Goal: Task Accomplishment & Management: Manage account settings

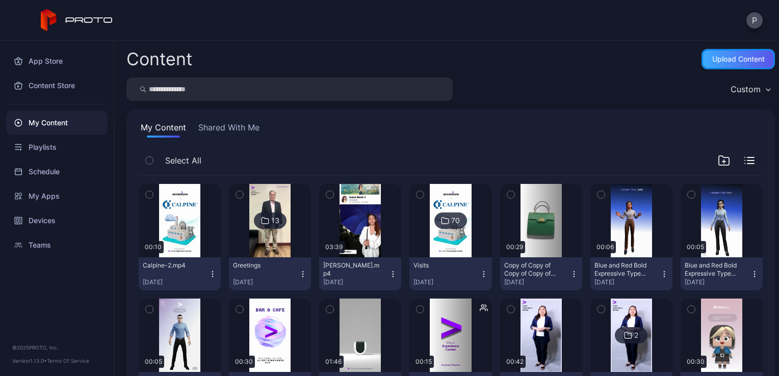
click at [713, 61] on div "Upload Content" at bounding box center [739, 59] width 53 height 8
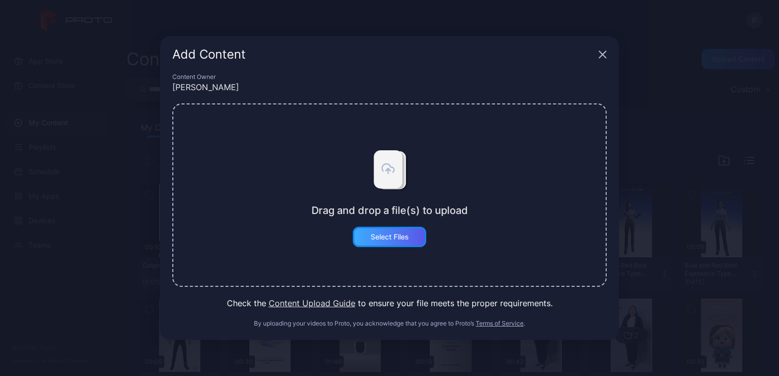
click at [401, 234] on div "Select Files" at bounding box center [390, 237] width 38 height 8
click at [390, 244] on button "Select Files" at bounding box center [389, 237] width 73 height 20
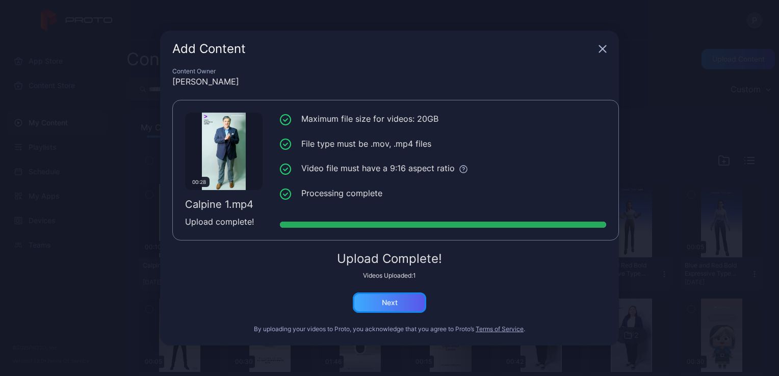
click at [397, 301] on div "Next" at bounding box center [390, 303] width 16 height 8
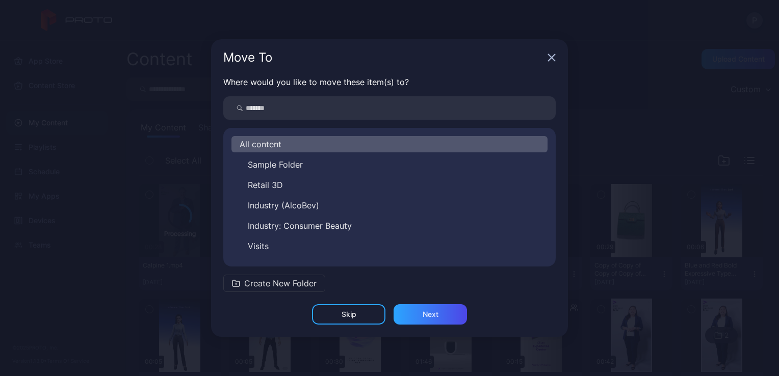
click at [283, 285] on span "Create New Folder" at bounding box center [280, 283] width 72 height 12
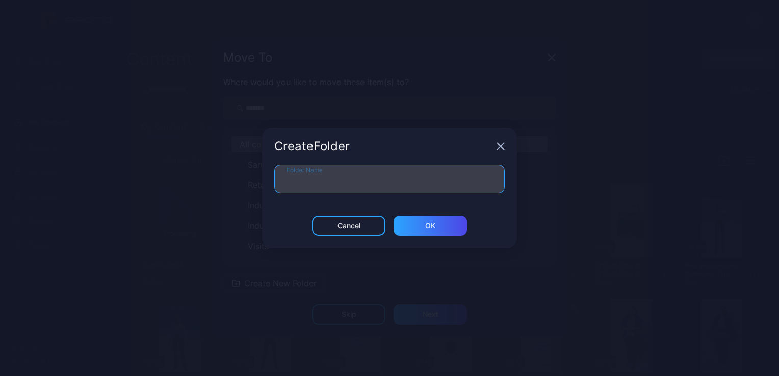
click at [347, 179] on input "Folder Name" at bounding box center [389, 179] width 231 height 29
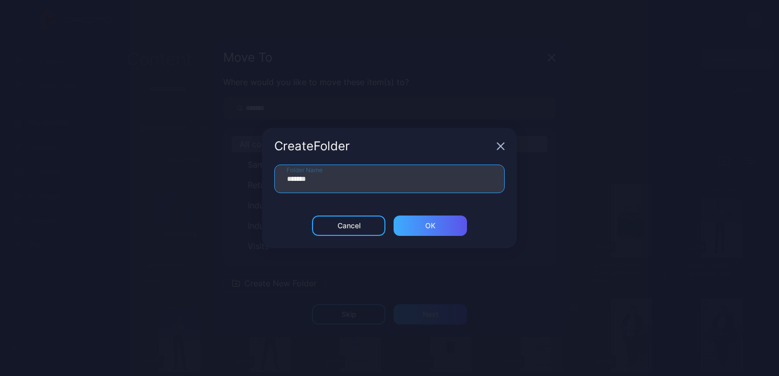
type input "*******"
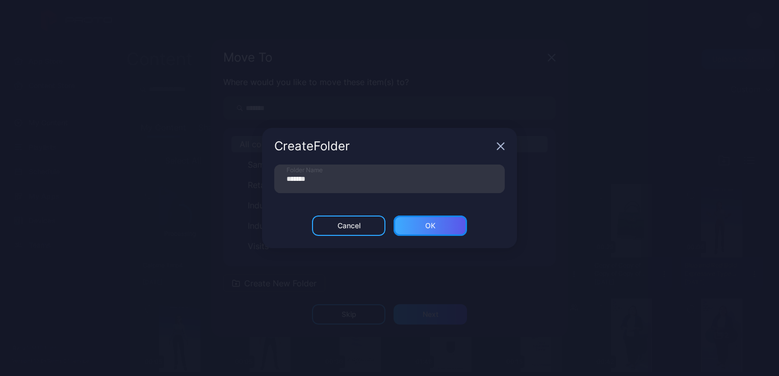
click at [428, 225] on div "ОК" at bounding box center [430, 226] width 10 height 8
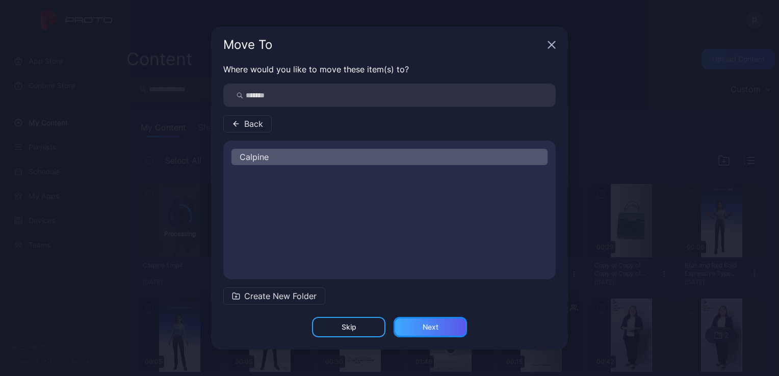
click at [441, 321] on div "Next" at bounding box center [430, 327] width 73 height 20
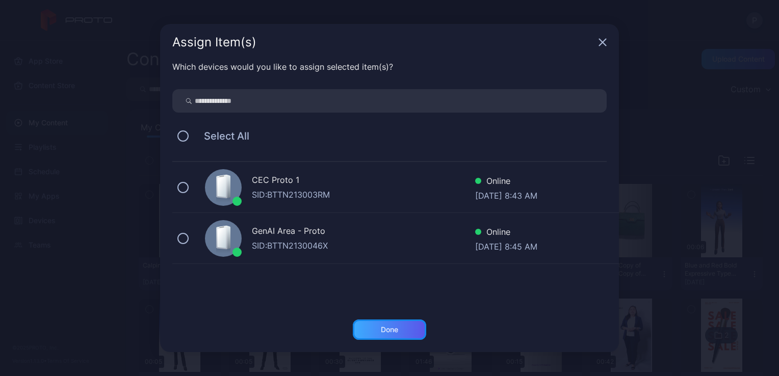
click at [416, 327] on div "Done" at bounding box center [389, 330] width 73 height 20
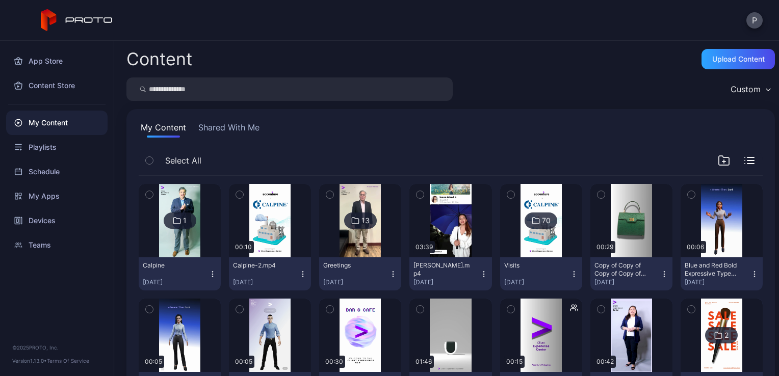
click at [175, 214] on div "1" at bounding box center [180, 221] width 33 height 16
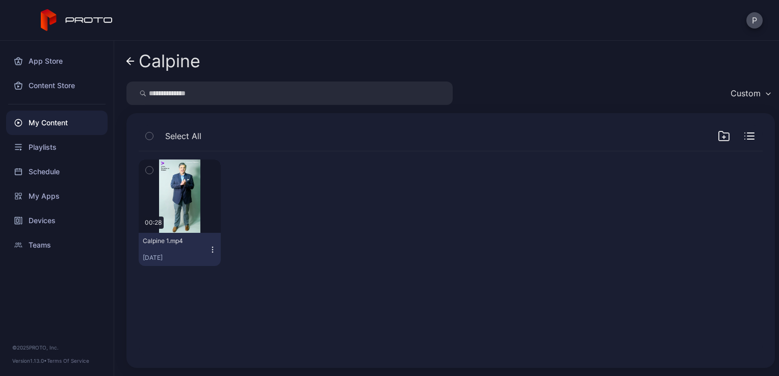
click at [213, 251] on icon "button" at bounding box center [213, 250] width 8 height 8
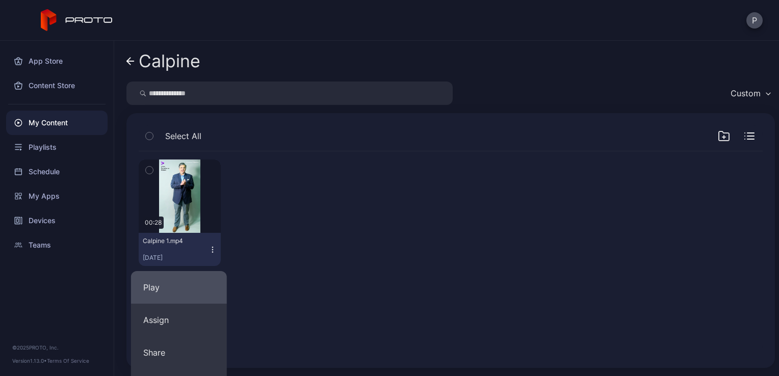
scroll to position [188, 0]
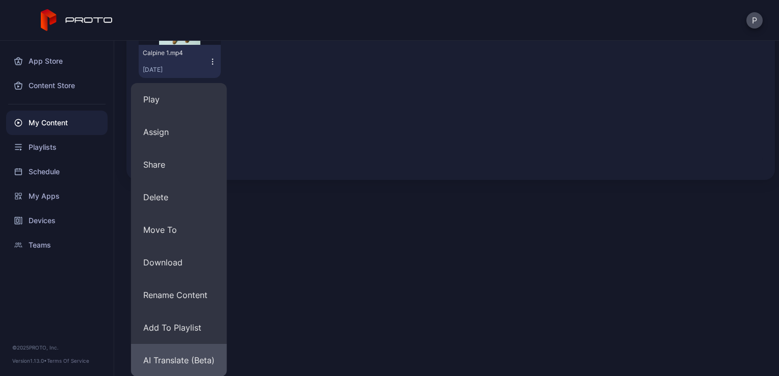
click at [188, 358] on button "AI Translate (Beta)" at bounding box center [179, 360] width 96 height 33
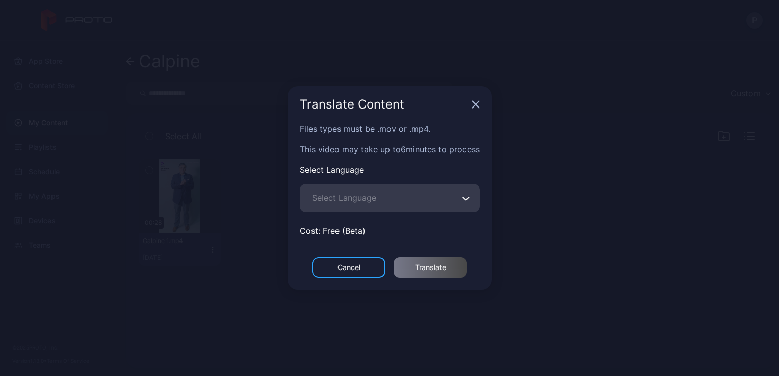
click at [340, 195] on span "Select Language" at bounding box center [344, 198] width 64 height 12
click at [340, 195] on input "Select Language" at bounding box center [390, 198] width 180 height 29
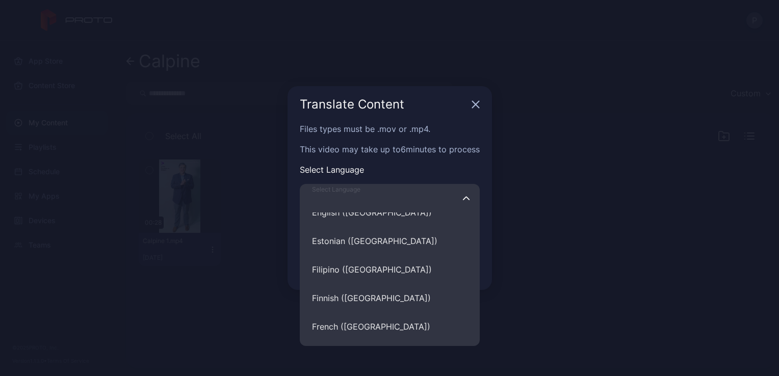
scroll to position [2499, 0]
click at [350, 270] on button "Filipino ([GEOGRAPHIC_DATA])" at bounding box center [390, 270] width 180 height 29
type input "**********"
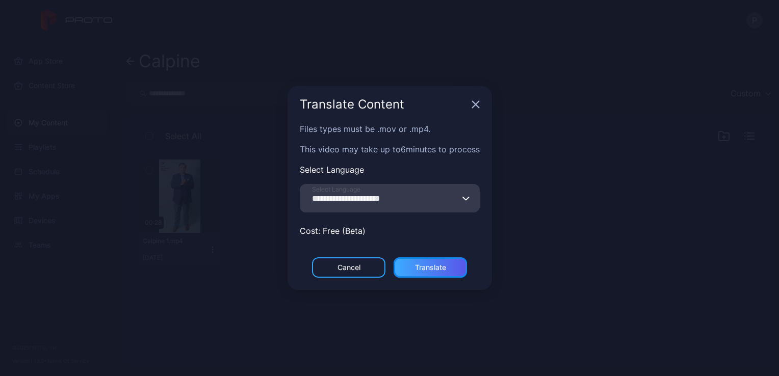
click at [420, 272] on div "Translate" at bounding box center [430, 268] width 73 height 20
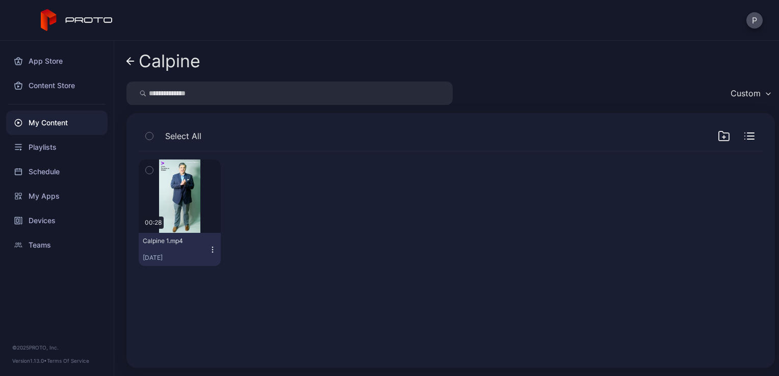
click at [130, 58] on icon at bounding box center [129, 61] width 4 height 7
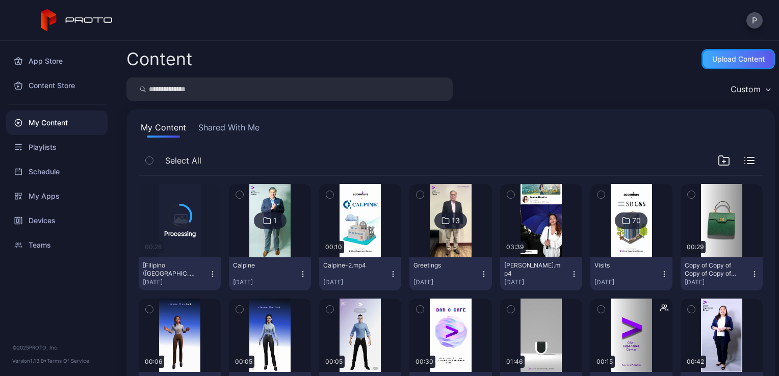
click at [702, 60] on div "Upload Content" at bounding box center [738, 59] width 73 height 20
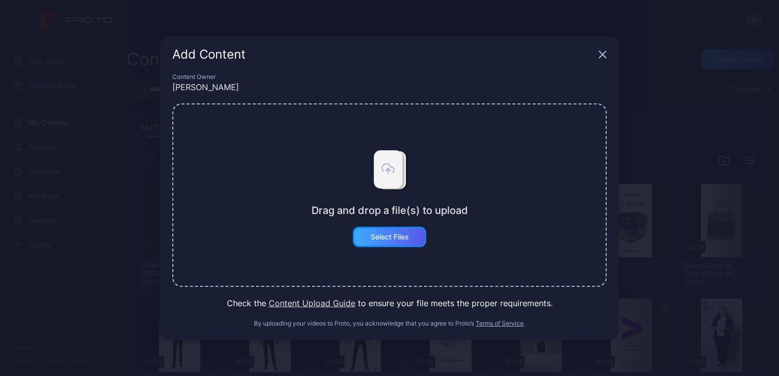
click at [396, 234] on div "Select Files" at bounding box center [390, 237] width 38 height 8
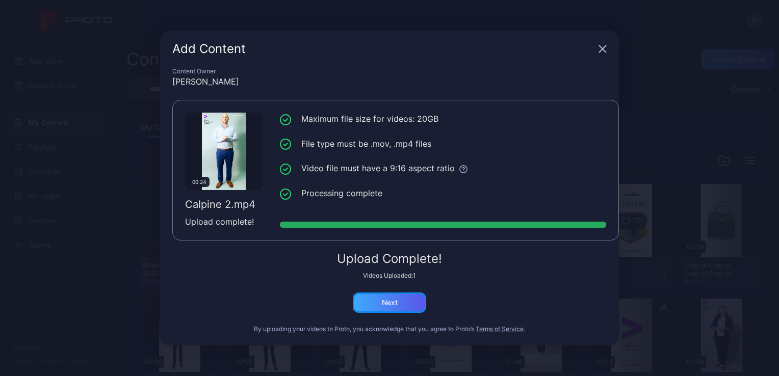
click at [390, 299] on div "Next" at bounding box center [390, 303] width 16 height 8
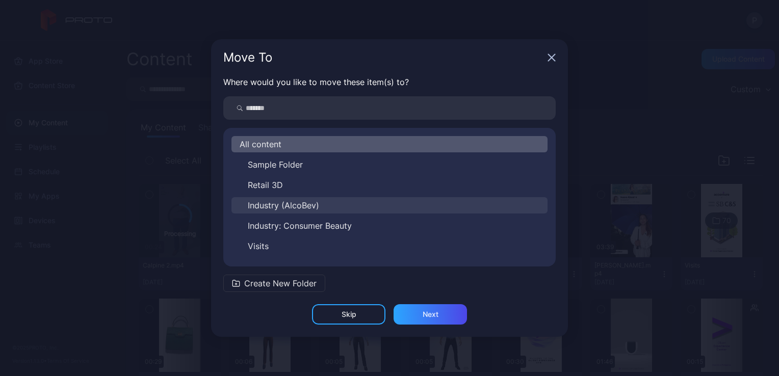
scroll to position [37, 0]
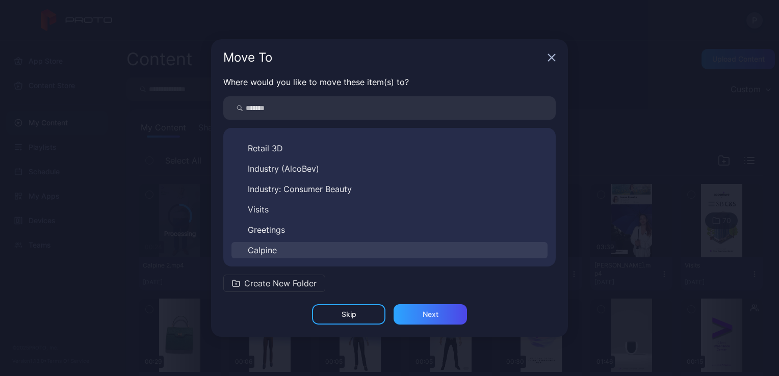
click at [307, 252] on button "Calpine" at bounding box center [390, 250] width 316 height 16
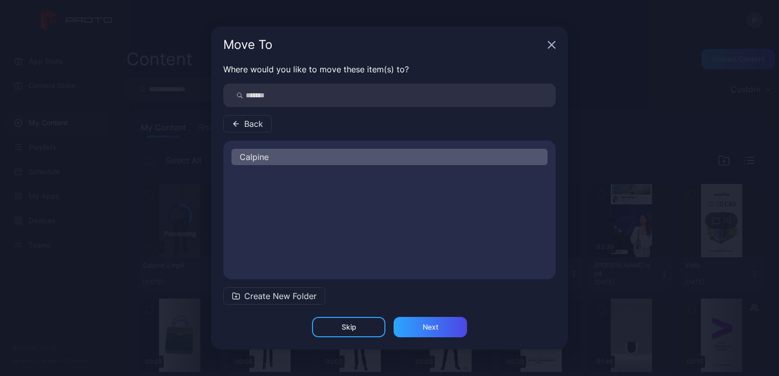
scroll to position [0, 0]
click at [442, 331] on div "Next" at bounding box center [430, 327] width 73 height 20
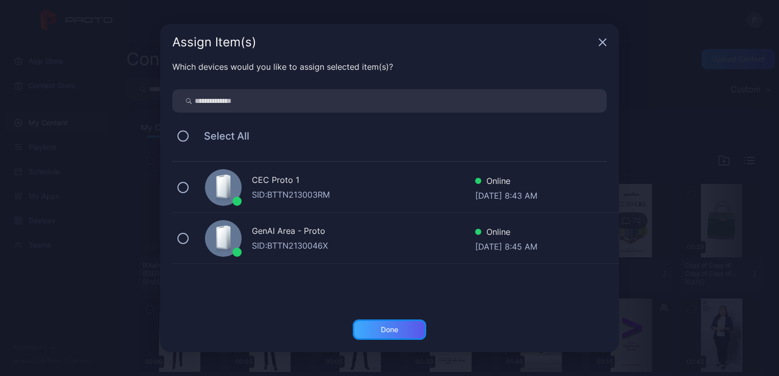
click at [400, 321] on div "Done" at bounding box center [389, 330] width 73 height 20
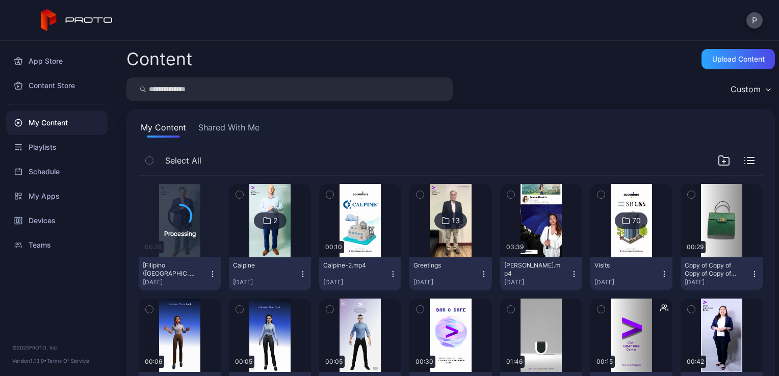
click at [275, 214] on div "2" at bounding box center [270, 221] width 33 height 16
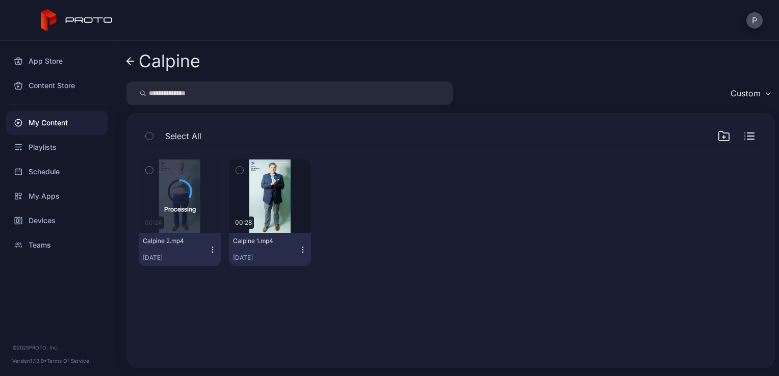
click at [135, 62] on link "Calpine" at bounding box center [164, 61] width 74 height 24
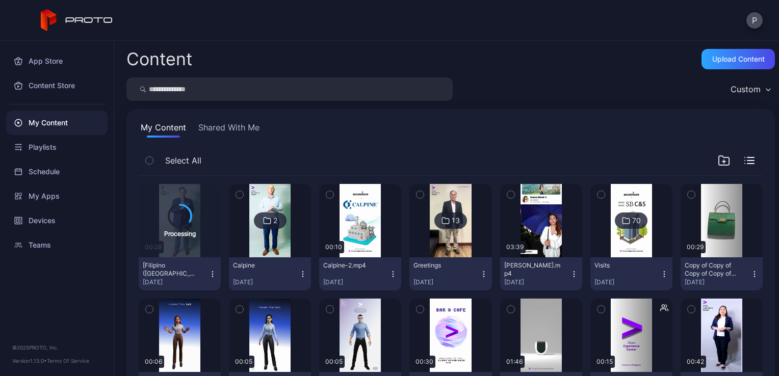
click at [264, 215] on icon at bounding box center [267, 221] width 8 height 12
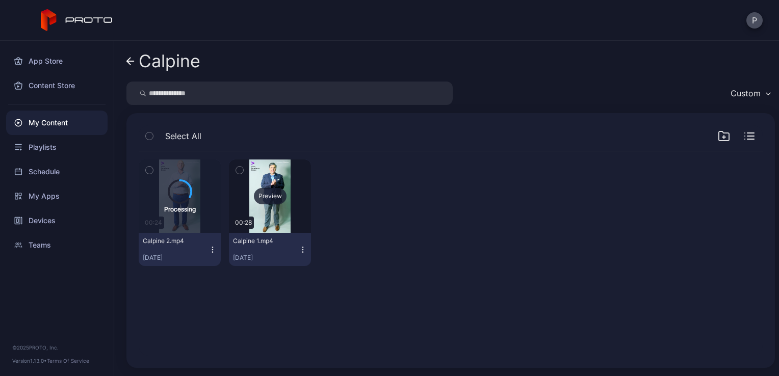
click at [267, 195] on div "Preview" at bounding box center [270, 196] width 33 height 16
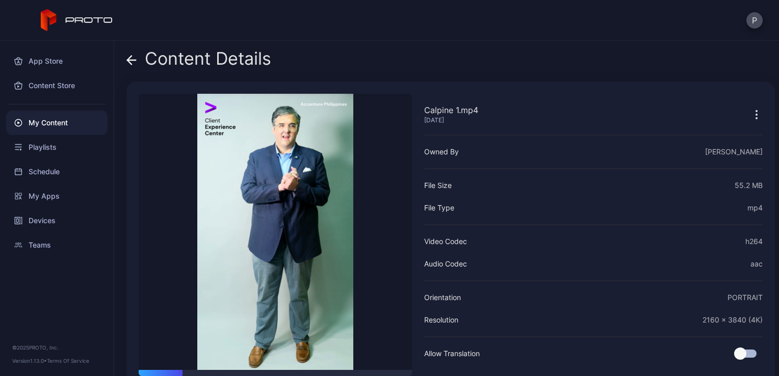
click at [299, 210] on video "Sorry, your browser doesn‘t support embedded videos" at bounding box center [275, 232] width 273 height 276
click at [133, 56] on icon at bounding box center [132, 60] width 10 height 10
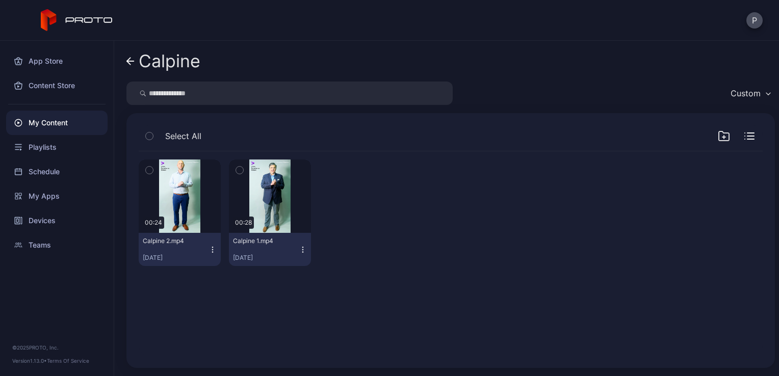
click at [206, 254] on div "[DATE]" at bounding box center [176, 258] width 66 height 8
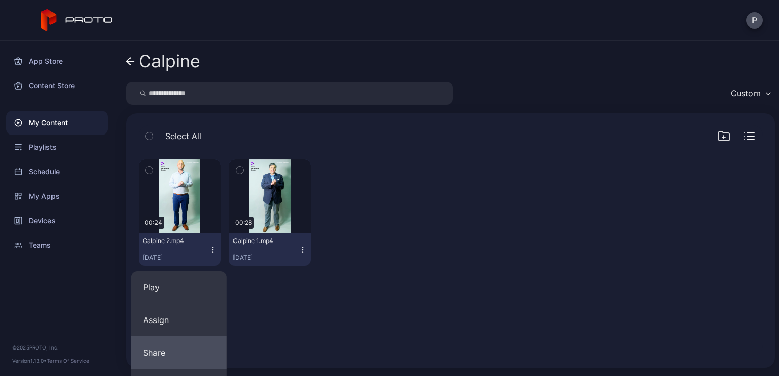
scroll to position [188, 0]
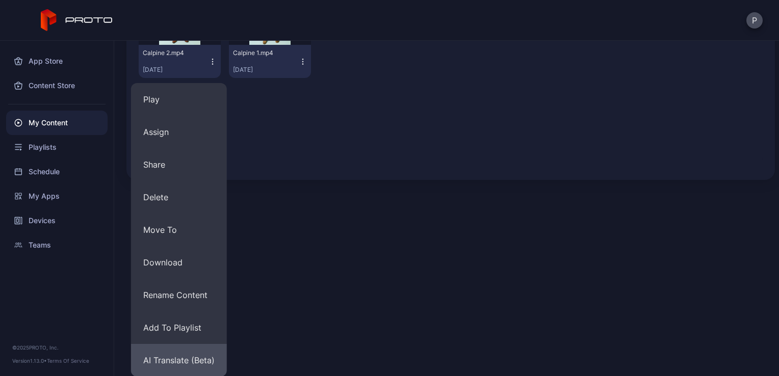
click at [188, 361] on button "AI Translate (Beta)" at bounding box center [179, 360] width 96 height 33
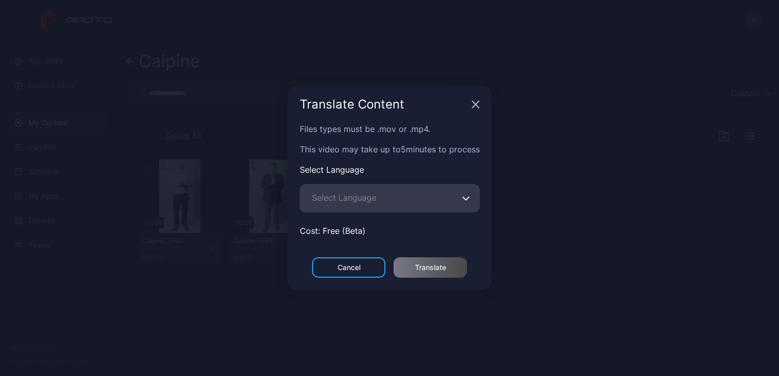
click at [353, 198] on span "Select Language" at bounding box center [344, 198] width 64 height 12
click at [353, 198] on input "Select Language" at bounding box center [390, 198] width 180 height 29
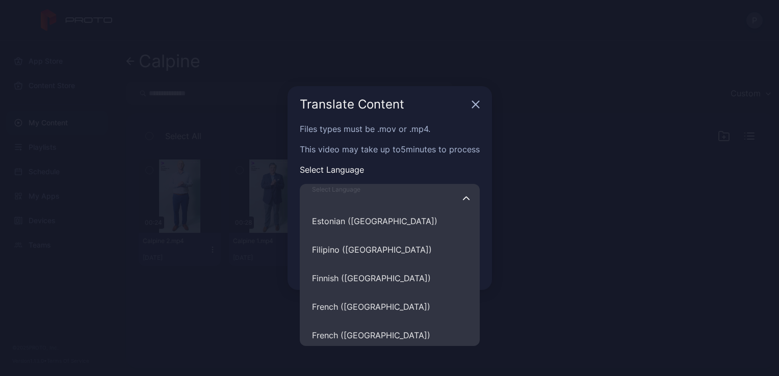
scroll to position [2520, 0]
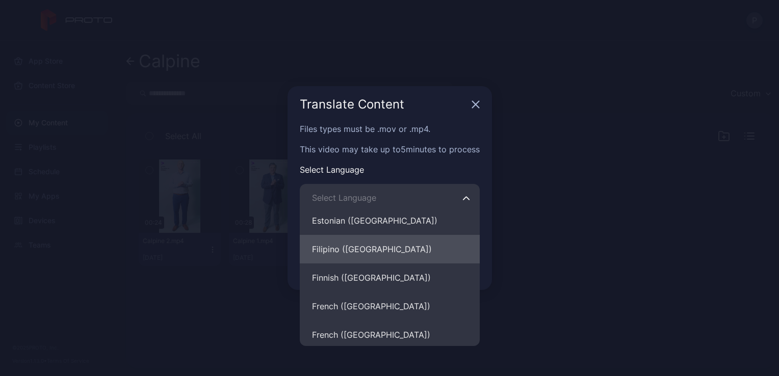
click at [369, 238] on button "Filipino (Philippines)" at bounding box center [390, 249] width 180 height 29
type input "**********"
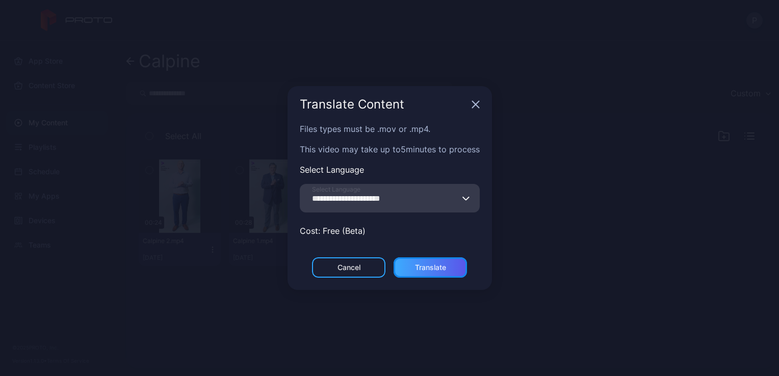
click at [423, 265] on div "Translate" at bounding box center [430, 268] width 31 height 8
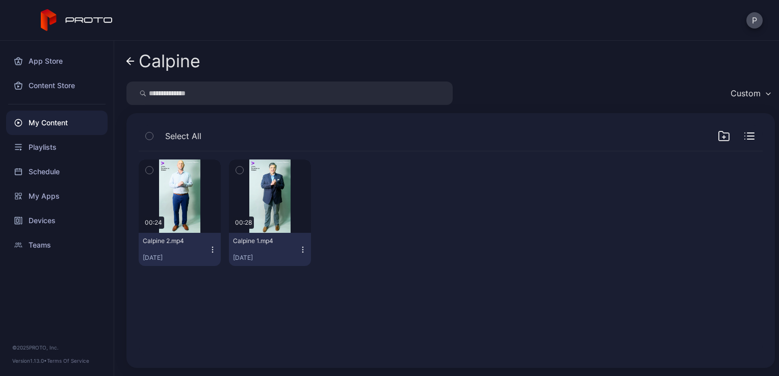
click at [131, 62] on icon at bounding box center [131, 61] width 8 height 9
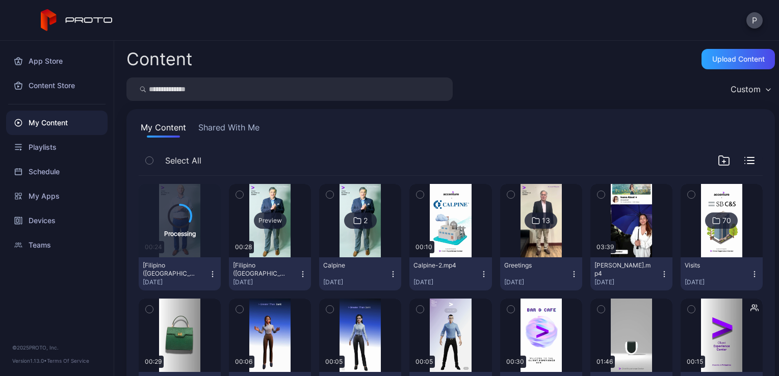
click at [272, 216] on div "Preview" at bounding box center [270, 221] width 33 height 16
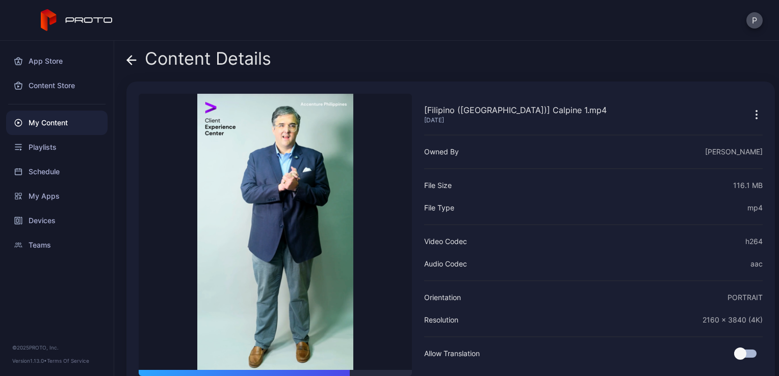
scroll to position [45, 0]
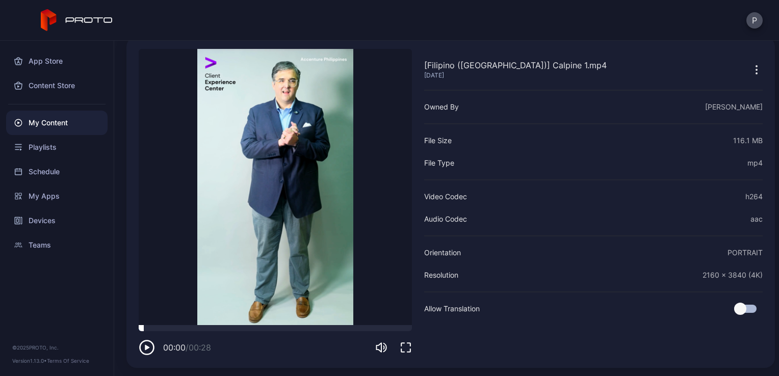
click at [141, 331] on div at bounding box center [275, 328] width 273 height 6
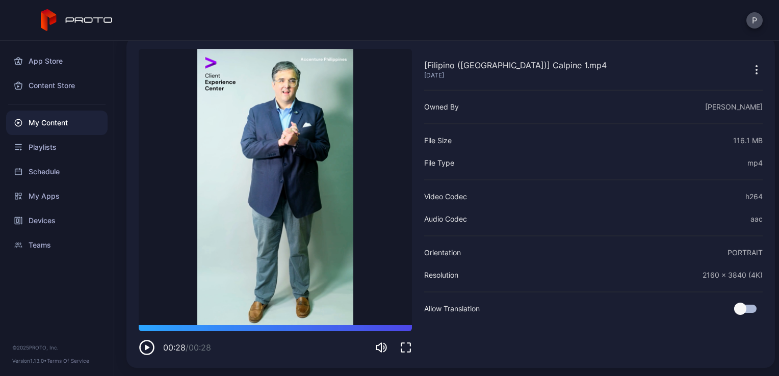
scroll to position [0, 0]
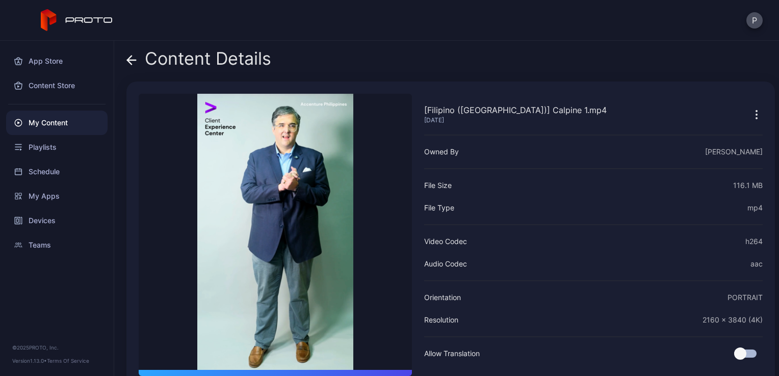
click at [137, 55] on div "Content Details" at bounding box center [199, 61] width 145 height 24
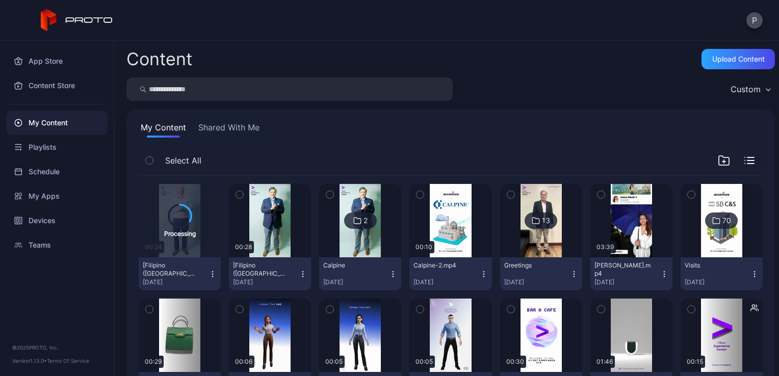
click at [354, 225] on icon at bounding box center [357, 221] width 8 height 12
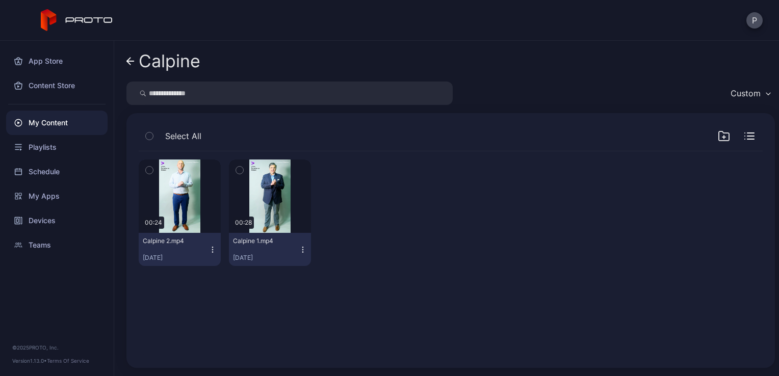
click at [303, 250] on icon "button" at bounding box center [303, 250] width 8 height 8
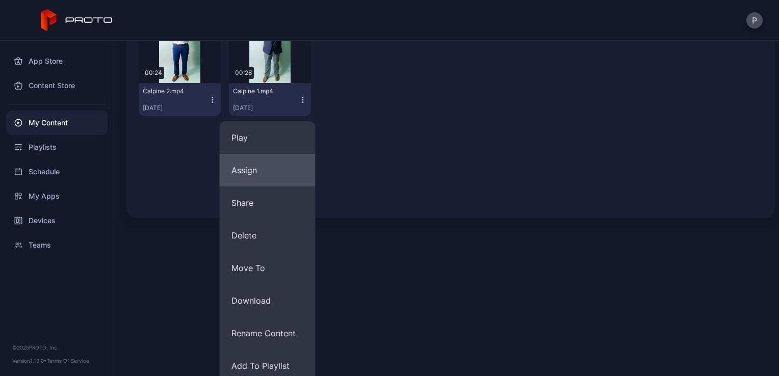
scroll to position [188, 0]
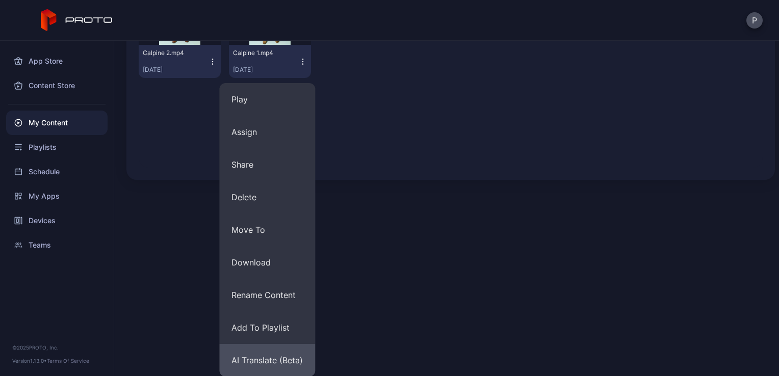
click at [266, 350] on button "AI Translate (Beta)" at bounding box center [267, 360] width 96 height 33
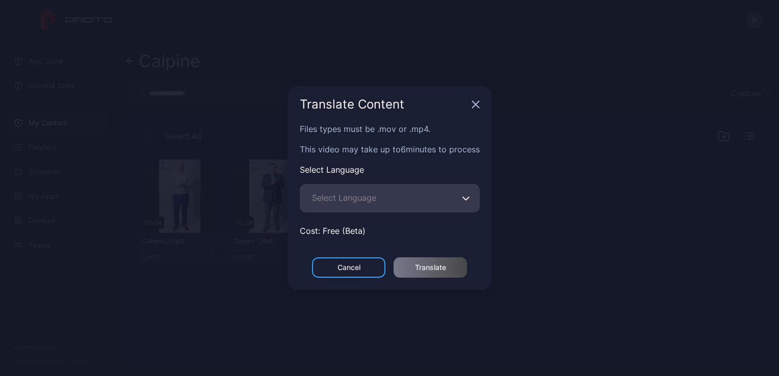
click at [465, 200] on icon "button" at bounding box center [467, 198] width 8 height 4
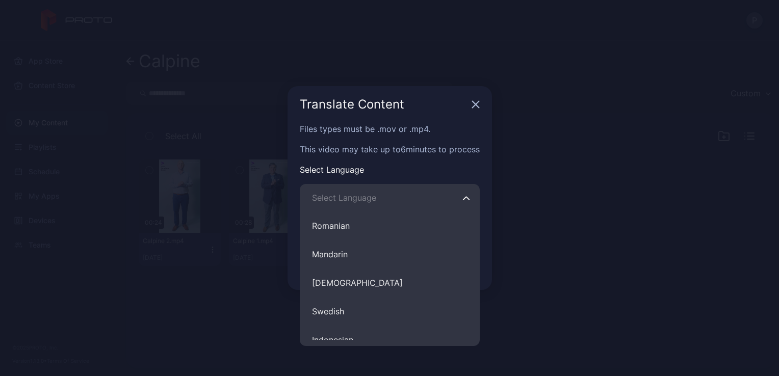
scroll to position [430, 0]
click at [374, 280] on button "Filipino" at bounding box center [390, 282] width 180 height 29
type input "********"
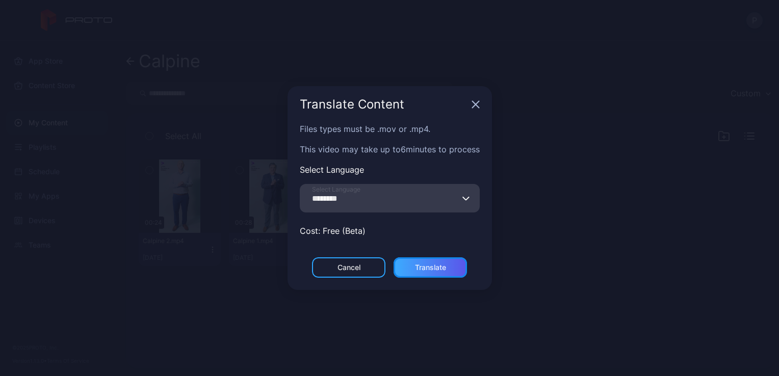
click at [438, 274] on div "Translate" at bounding box center [430, 268] width 73 height 20
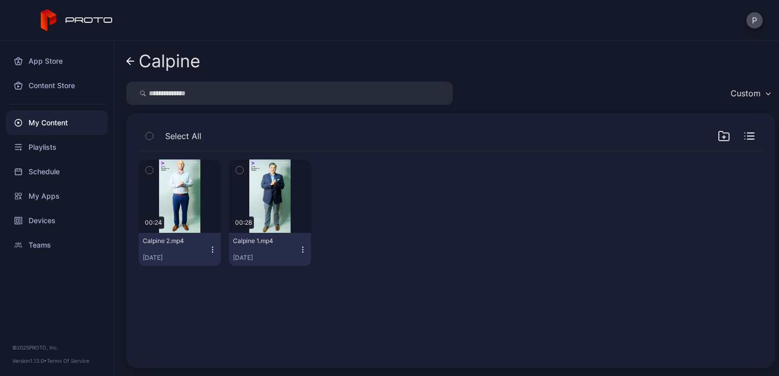
click at [209, 247] on icon "button" at bounding box center [213, 250] width 8 height 8
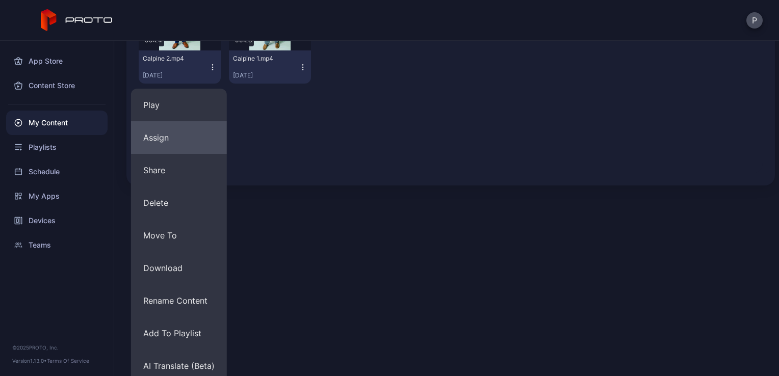
scroll to position [188, 0]
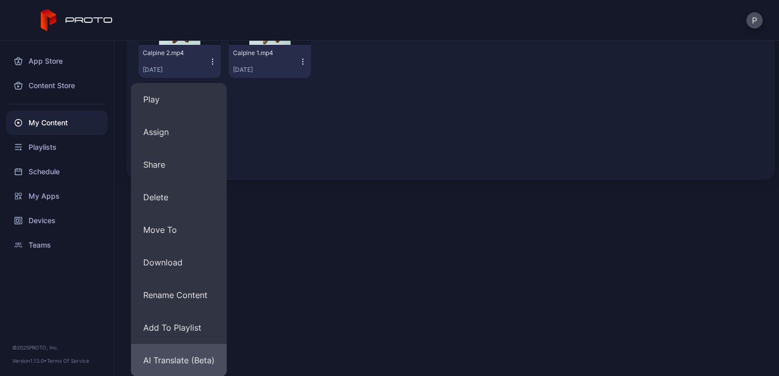
click at [175, 361] on button "AI Translate (Beta)" at bounding box center [179, 360] width 96 height 33
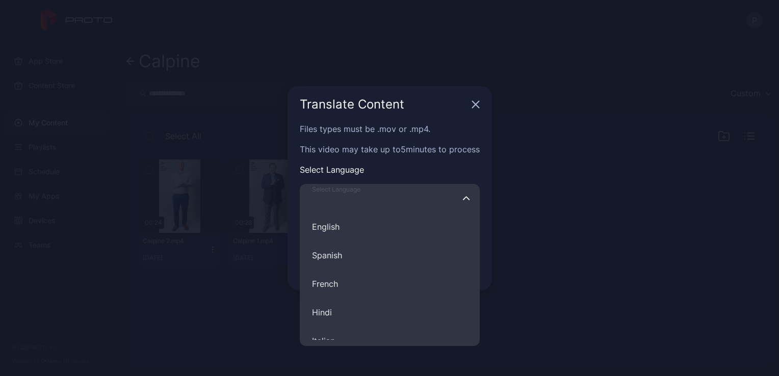
click at [415, 204] on input "Select Language English Spanish French Hindi Italian German Polish Portuguese C…" at bounding box center [390, 198] width 180 height 29
click at [390, 272] on button "Filipino" at bounding box center [390, 278] width 180 height 29
type input "********"
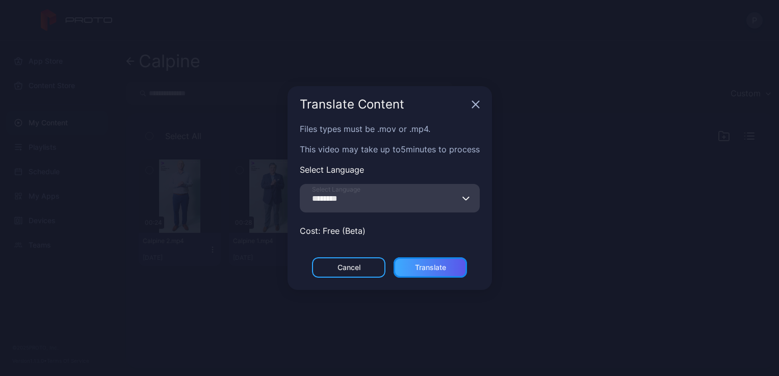
click at [424, 272] on div "Translate" at bounding box center [430, 268] width 73 height 20
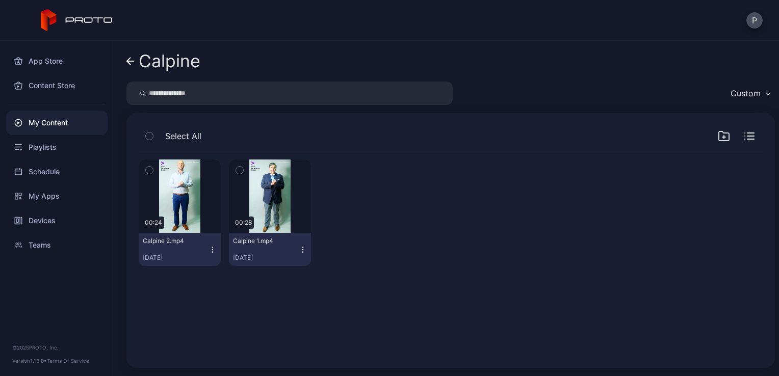
click at [131, 64] on icon at bounding box center [129, 61] width 4 height 7
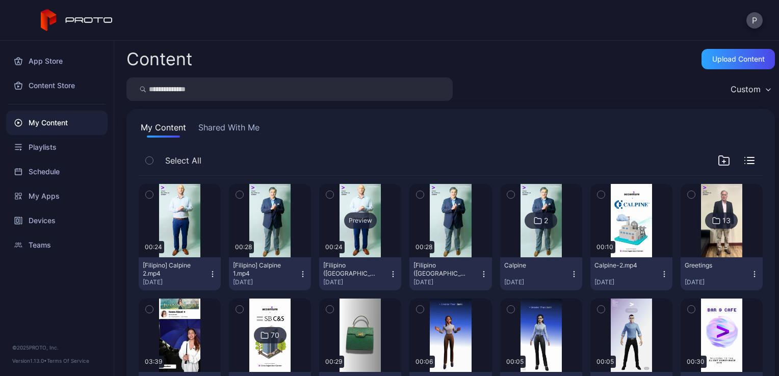
click at [355, 217] on div "Preview" at bounding box center [360, 221] width 33 height 16
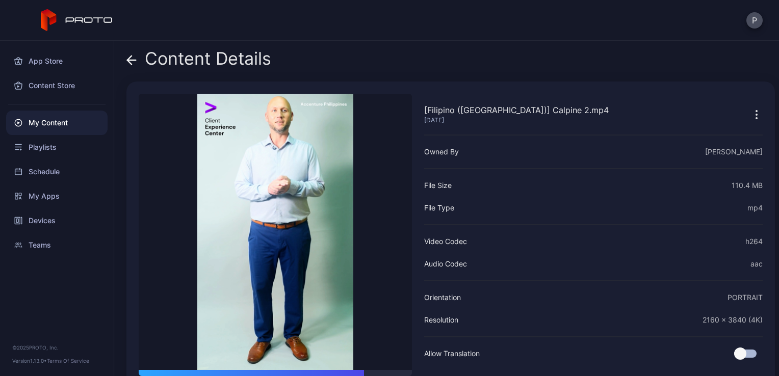
click at [137, 63] on div "Content Details" at bounding box center [199, 61] width 145 height 24
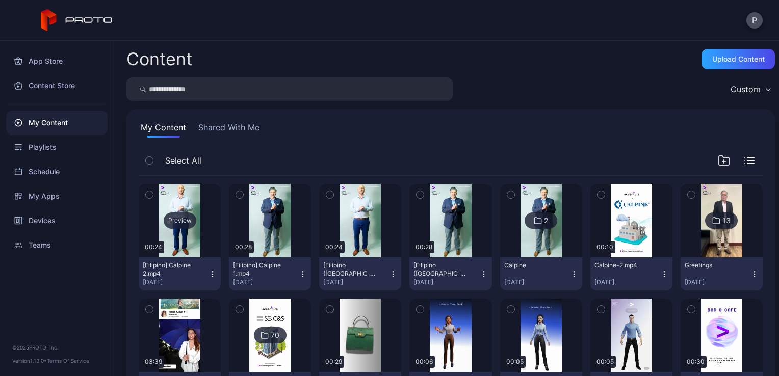
click at [177, 224] on div "Preview" at bounding box center [180, 221] width 33 height 16
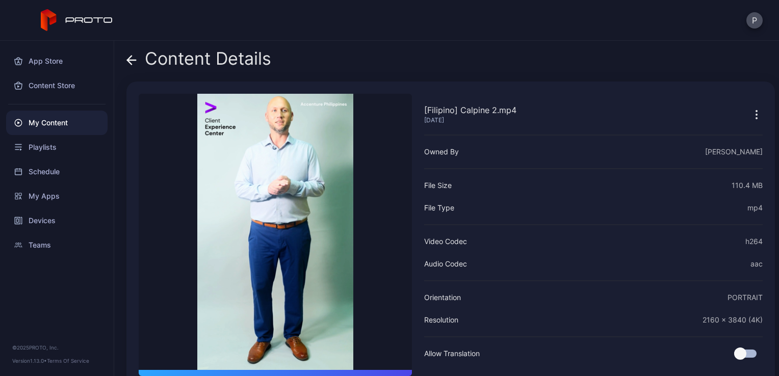
click at [133, 60] on icon at bounding box center [132, 60] width 9 height 0
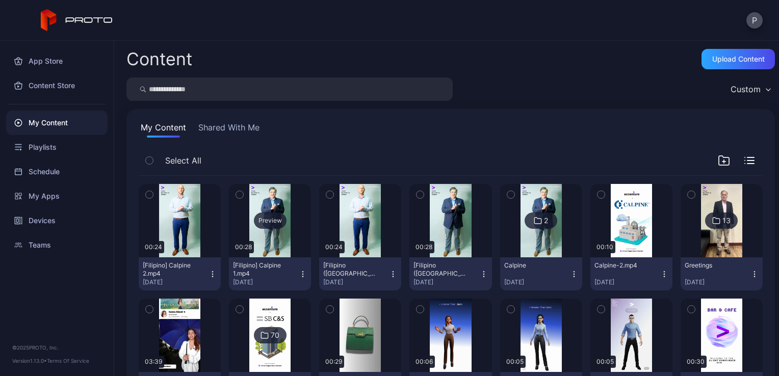
click at [241, 212] on div "Preview" at bounding box center [270, 220] width 82 height 73
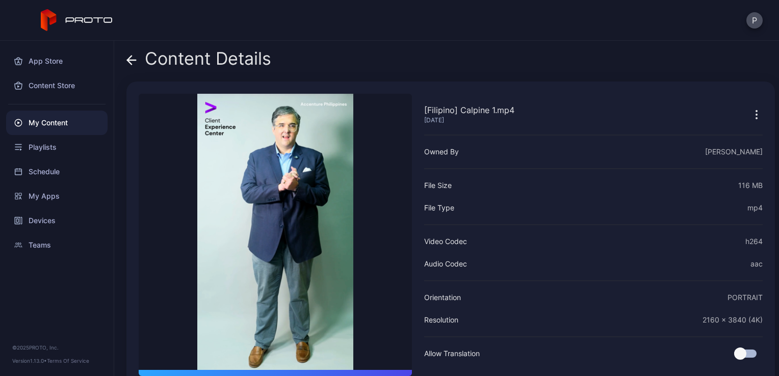
click at [134, 58] on icon at bounding box center [132, 60] width 10 height 10
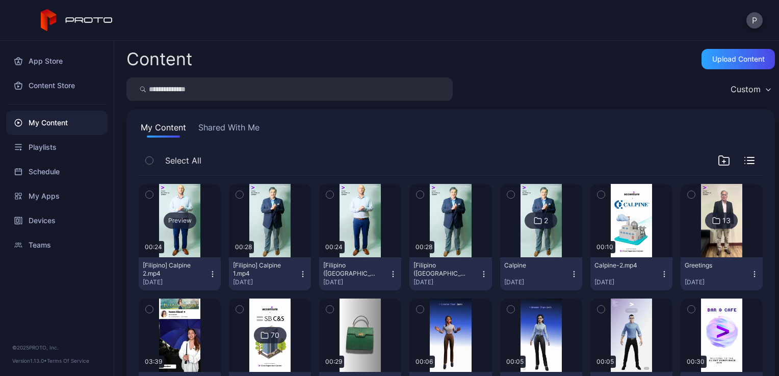
click at [179, 225] on div "Preview" at bounding box center [180, 221] width 33 height 16
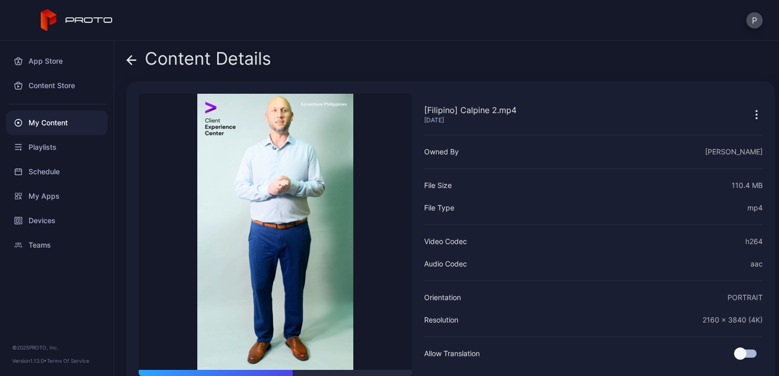
scroll to position [45, 0]
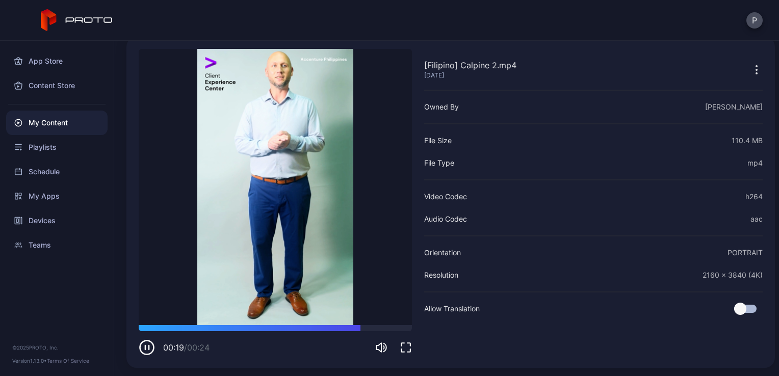
drag, startPoint x: 283, startPoint y: 181, endPoint x: 593, endPoint y: 102, distance: 320.5
click at [593, 102] on div "Owned By [PERSON_NAME]" at bounding box center [593, 107] width 339 height 12
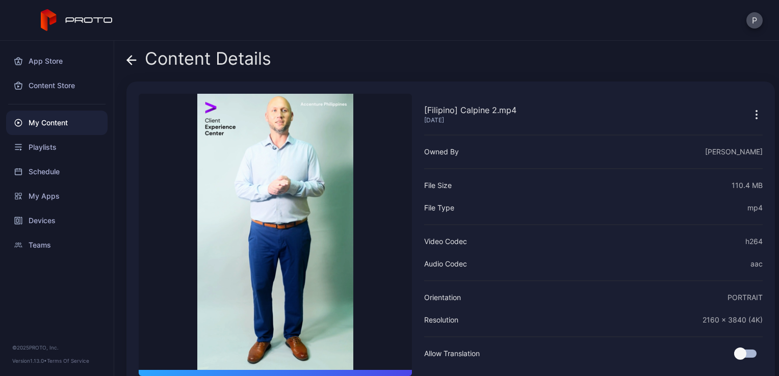
click at [133, 58] on icon at bounding box center [132, 60] width 10 height 10
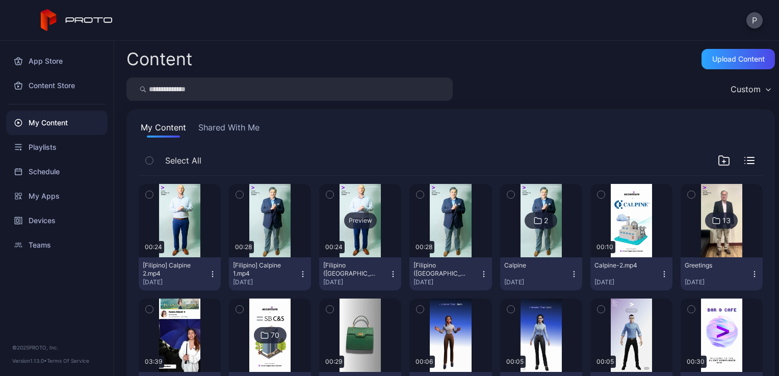
click at [364, 213] on div "Preview" at bounding box center [360, 221] width 33 height 16
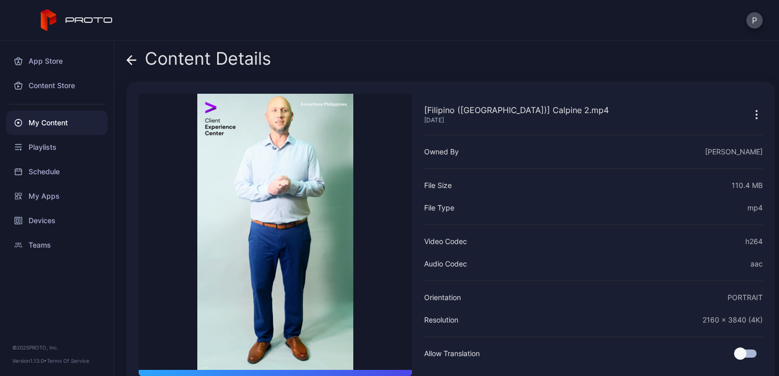
click at [133, 66] on span at bounding box center [132, 58] width 10 height 19
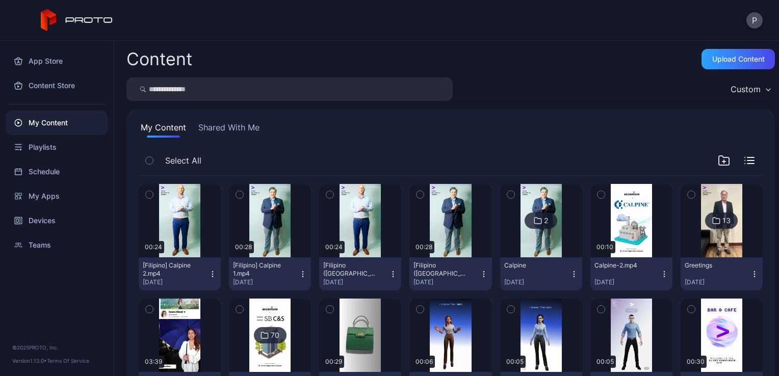
click at [147, 193] on icon "button" at bounding box center [149, 194] width 7 height 11
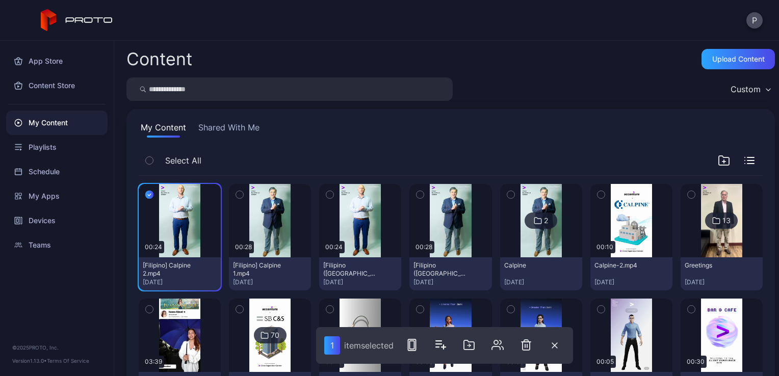
click at [238, 192] on icon "button" at bounding box center [239, 194] width 7 height 11
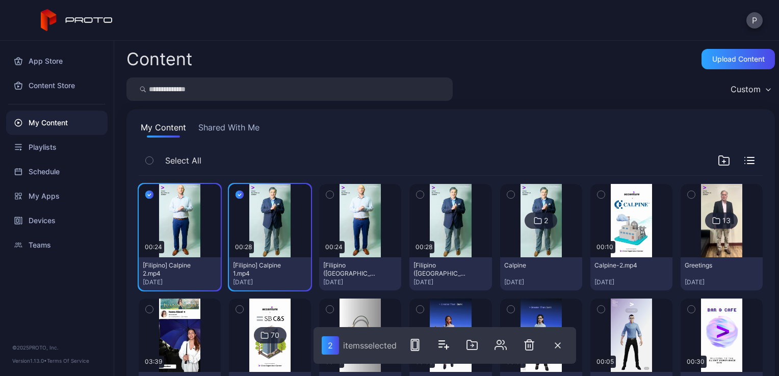
click at [327, 192] on icon "button" at bounding box center [329, 194] width 7 height 11
click at [417, 198] on icon "button" at bounding box center [420, 194] width 7 height 11
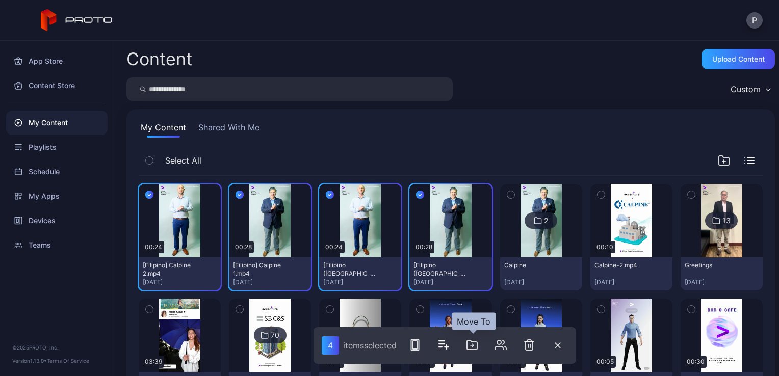
click at [473, 346] on icon "button" at bounding box center [472, 346] width 3 height 0
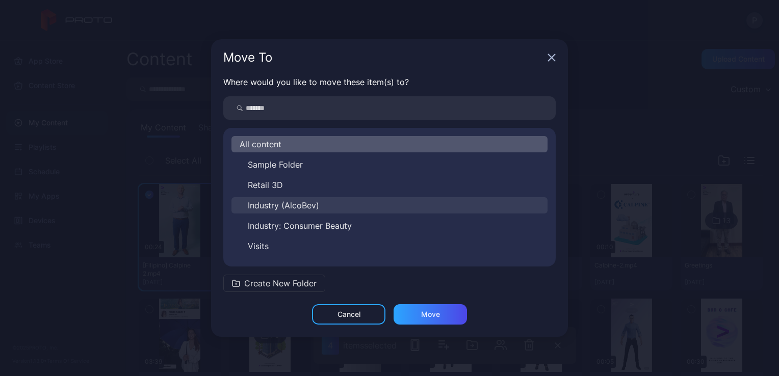
scroll to position [37, 0]
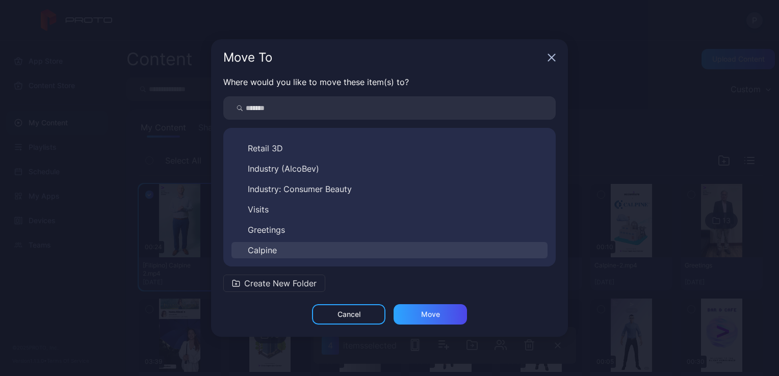
click at [301, 252] on button "Calpine" at bounding box center [390, 250] width 316 height 16
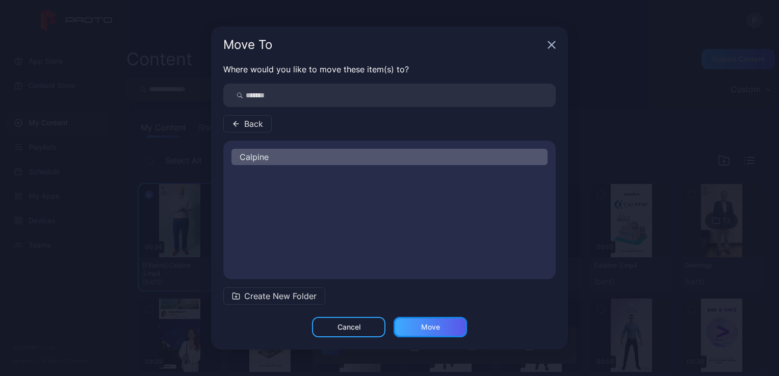
click at [428, 325] on div "Move" at bounding box center [430, 327] width 19 height 8
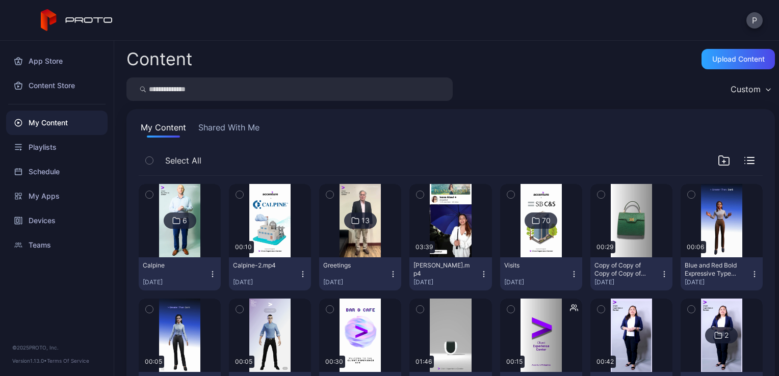
click at [180, 225] on div "6" at bounding box center [180, 221] width 33 height 16
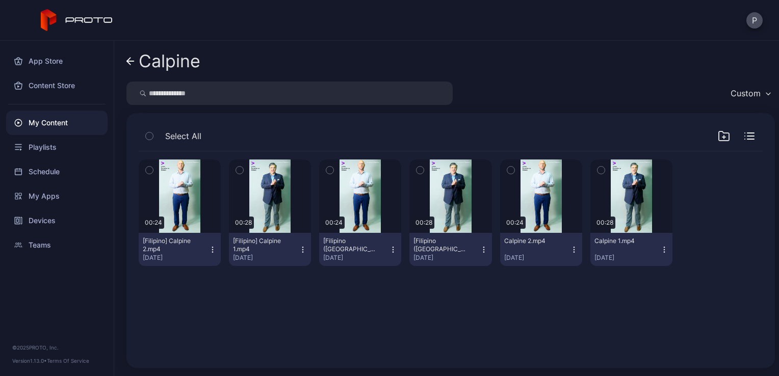
click at [327, 174] on icon "button" at bounding box center [329, 170] width 7 height 11
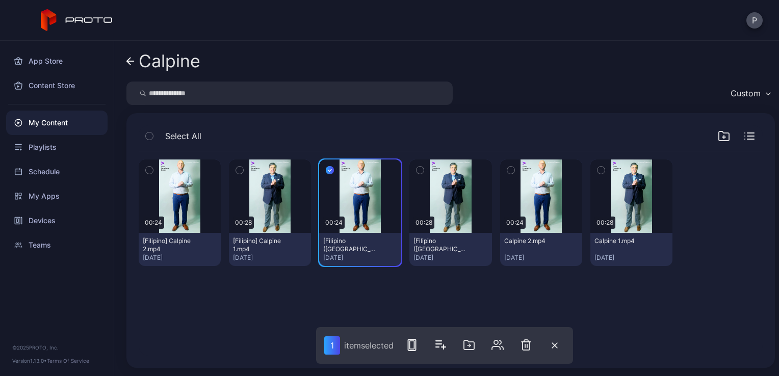
click at [417, 171] on icon "button" at bounding box center [420, 170] width 7 height 11
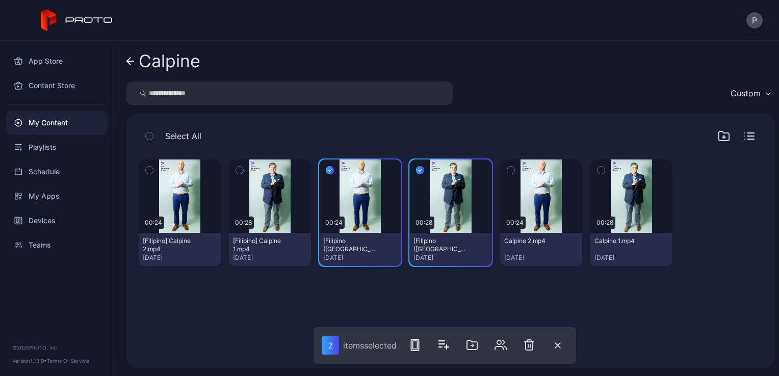
click at [508, 164] on button "button" at bounding box center [510, 170] width 21 height 21
click at [598, 169] on icon "button" at bounding box center [601, 170] width 7 height 11
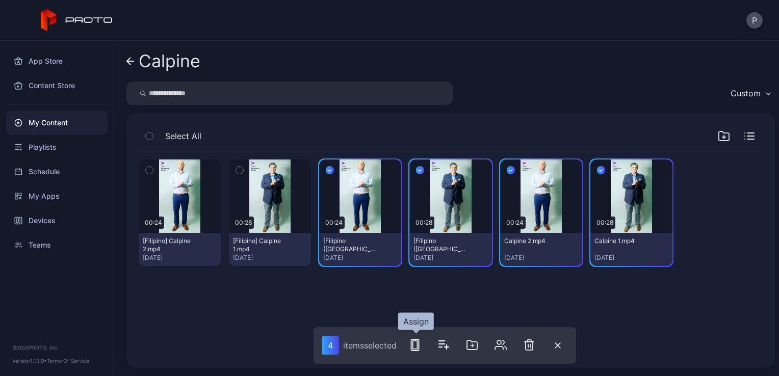
click at [416, 346] on icon "button" at bounding box center [415, 345] width 12 height 12
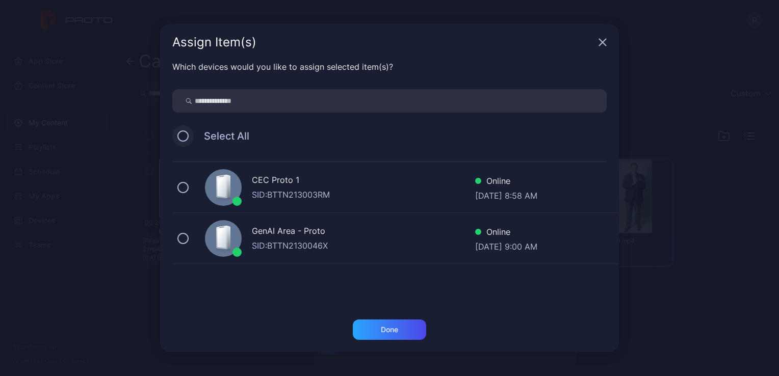
click at [187, 136] on button at bounding box center [183, 136] width 11 height 11
click at [377, 326] on div "Done" at bounding box center [389, 330] width 73 height 20
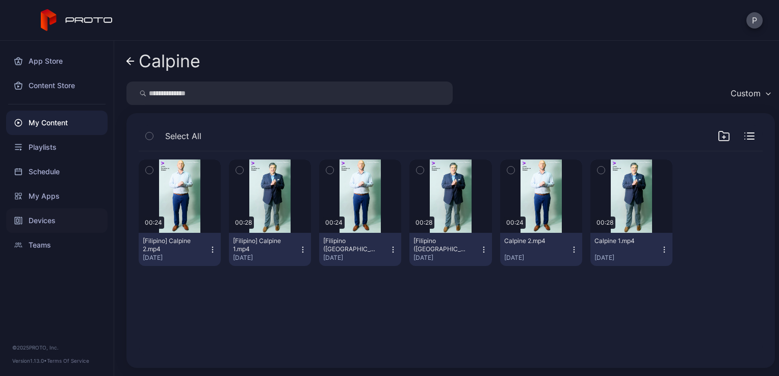
click at [71, 216] on div "Devices" at bounding box center [57, 221] width 102 height 24
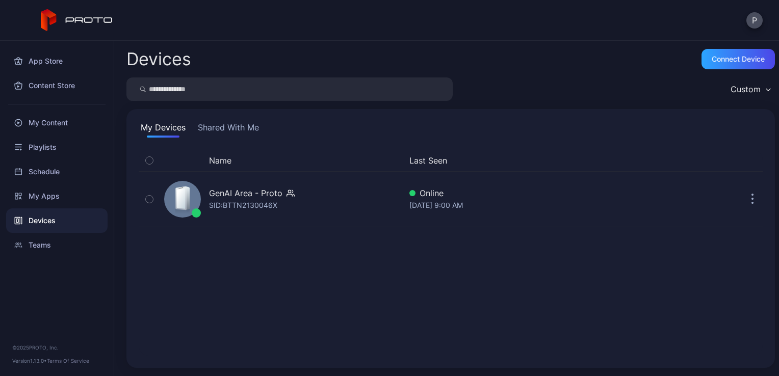
click at [287, 191] on icon "button" at bounding box center [291, 193] width 8 height 10
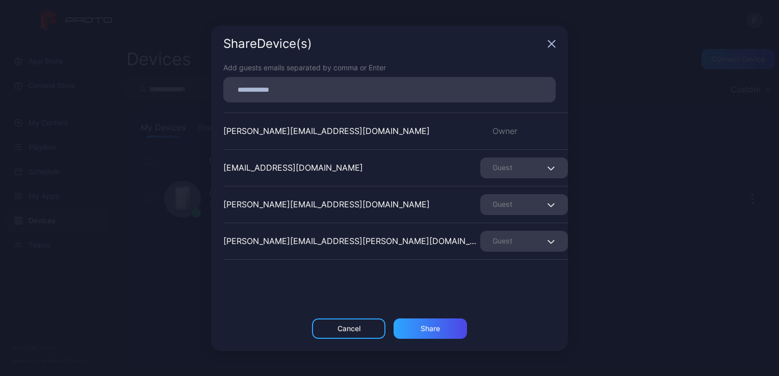
click at [553, 47] on icon "button" at bounding box center [552, 44] width 8 height 8
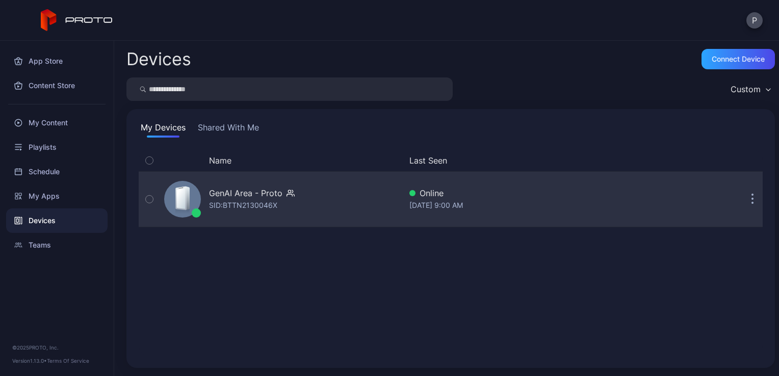
click at [335, 214] on div "GenAI Area - Proto SID: BTTN2130046X" at bounding box center [280, 199] width 241 height 51
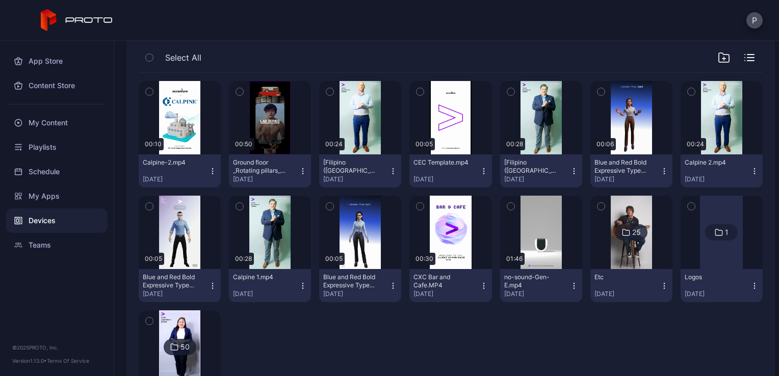
scroll to position [186, 0]
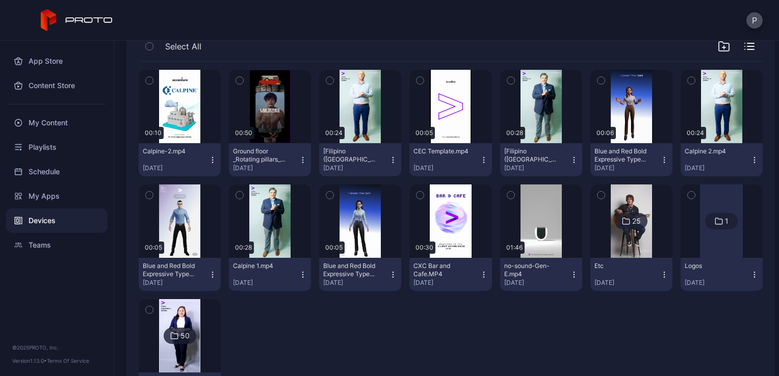
click at [192, 327] on img at bounding box center [179, 335] width 41 height 73
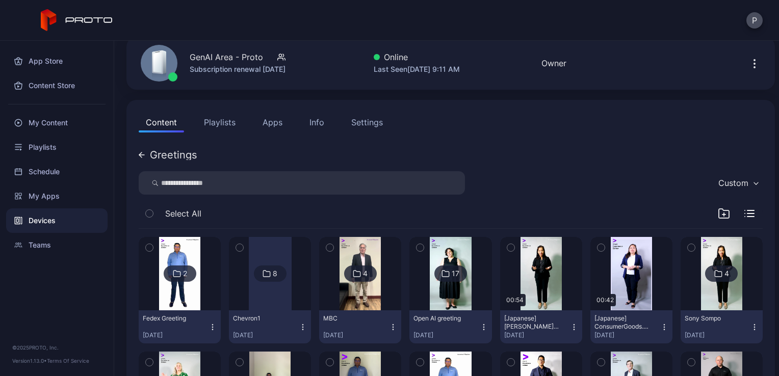
scroll to position [43, 0]
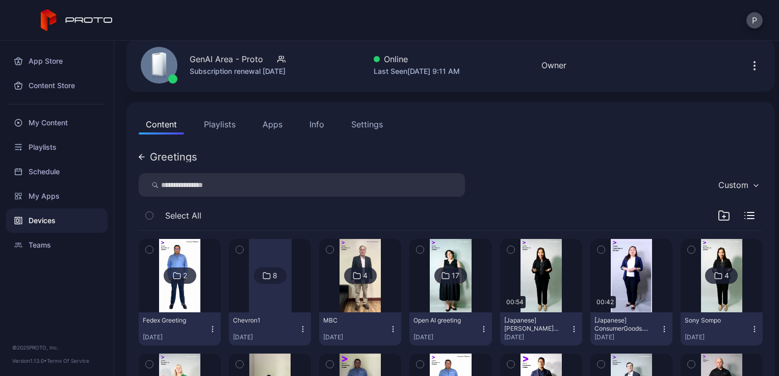
click at [718, 211] on icon "button" at bounding box center [724, 216] width 12 height 12
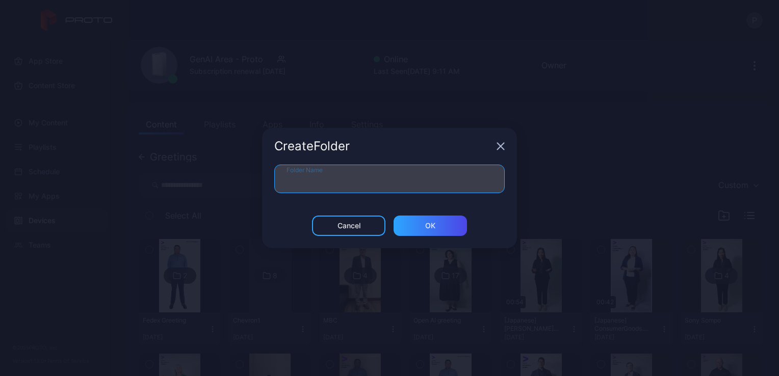
click at [483, 187] on input "Folder Name" at bounding box center [389, 179] width 231 height 29
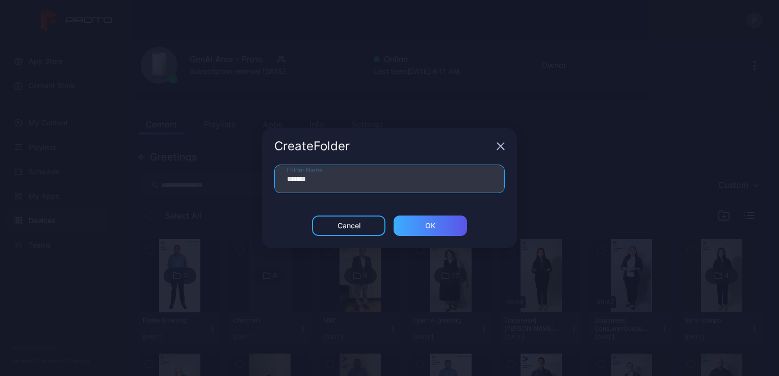
type input "*******"
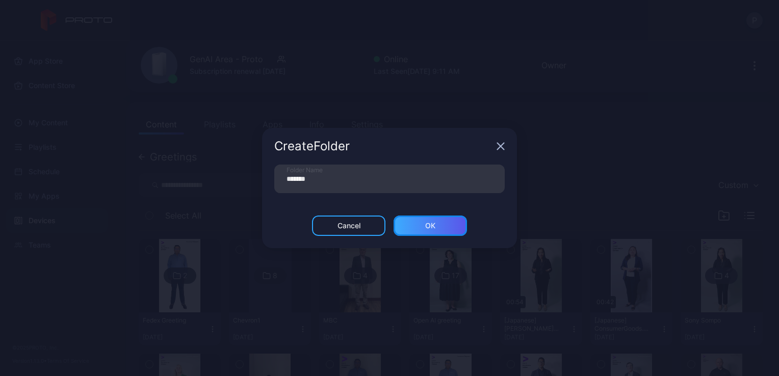
click at [426, 217] on div "ОК" at bounding box center [430, 226] width 73 height 20
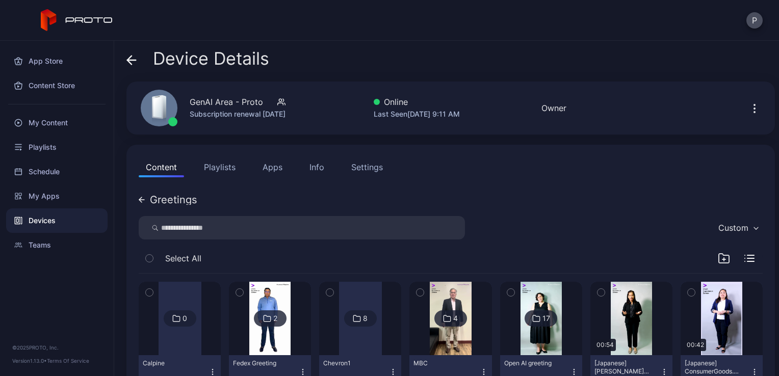
click at [146, 199] on div "Greetings" at bounding box center [168, 200] width 58 height 10
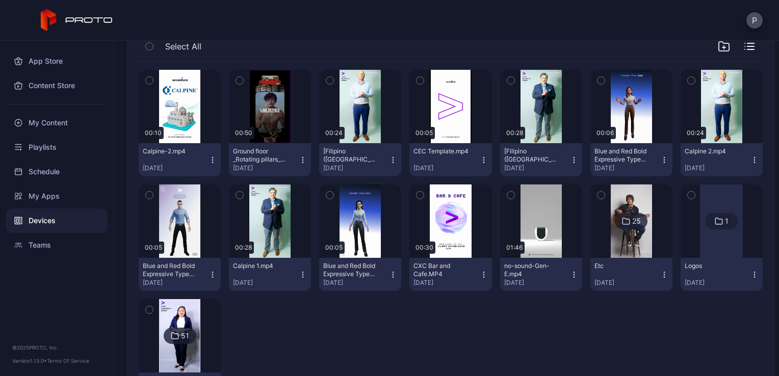
click at [508, 76] on icon "button" at bounding box center [511, 80] width 7 height 11
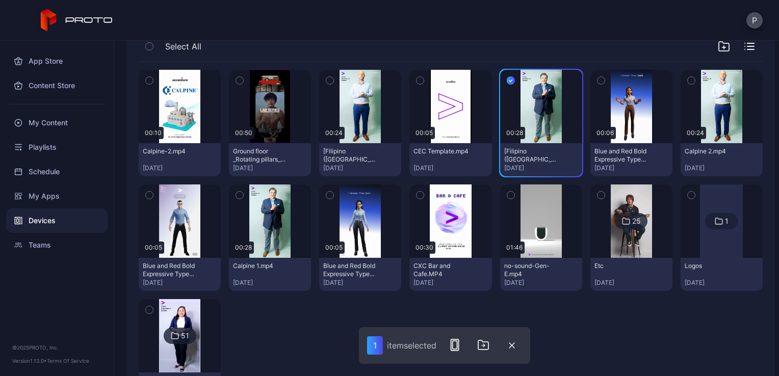
click at [690, 81] on icon "button" at bounding box center [691, 81] width 3 height 2
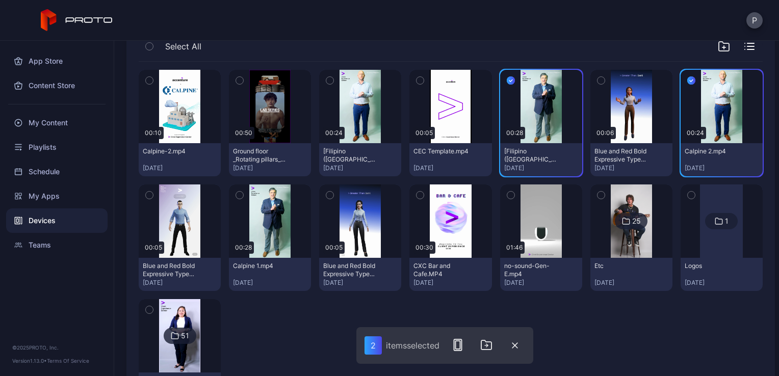
click at [236, 192] on icon "button" at bounding box center [239, 195] width 7 height 11
click at [330, 78] on icon "button" at bounding box center [329, 80] width 7 height 11
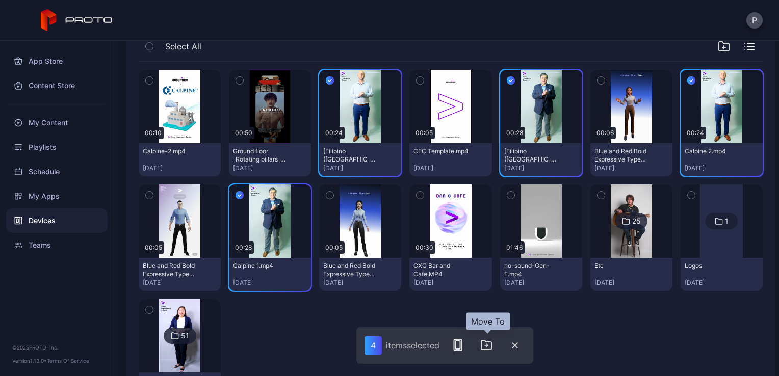
click at [488, 344] on icon "button" at bounding box center [488, 345] width 2 height 3
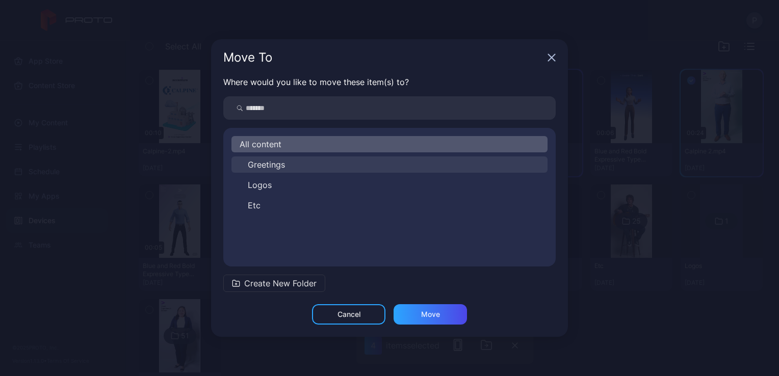
click at [293, 166] on button "Greetings" at bounding box center [390, 165] width 316 height 16
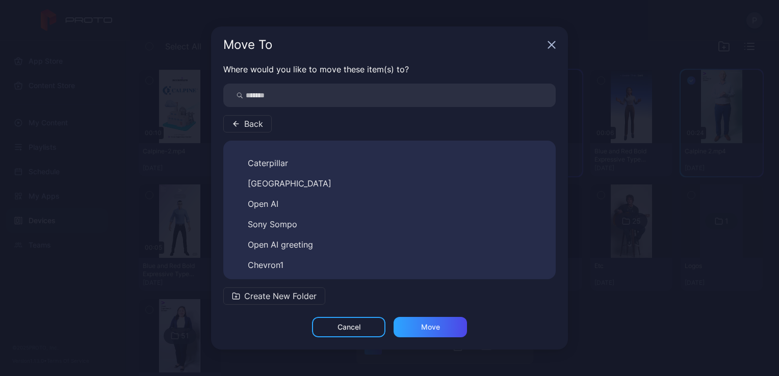
scroll to position [302, 0]
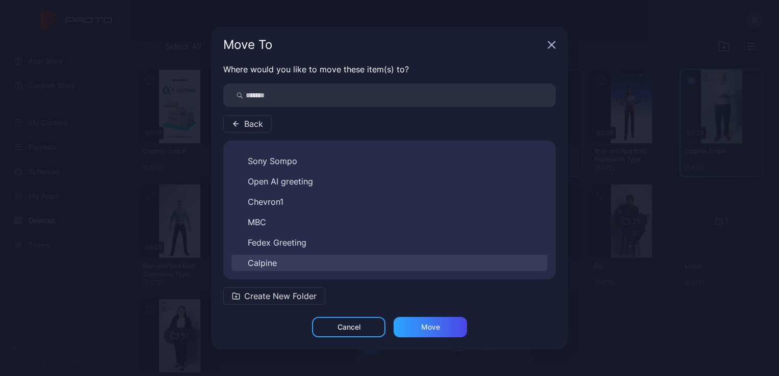
click at [296, 269] on button "Calpine" at bounding box center [390, 263] width 316 height 16
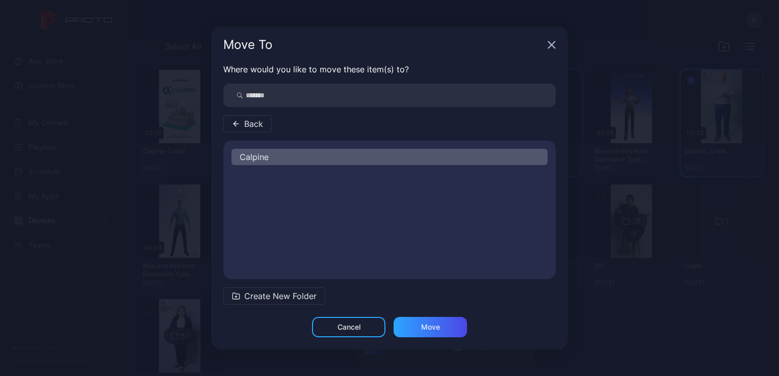
scroll to position [0, 0]
click at [437, 327] on div "Move" at bounding box center [430, 327] width 19 height 8
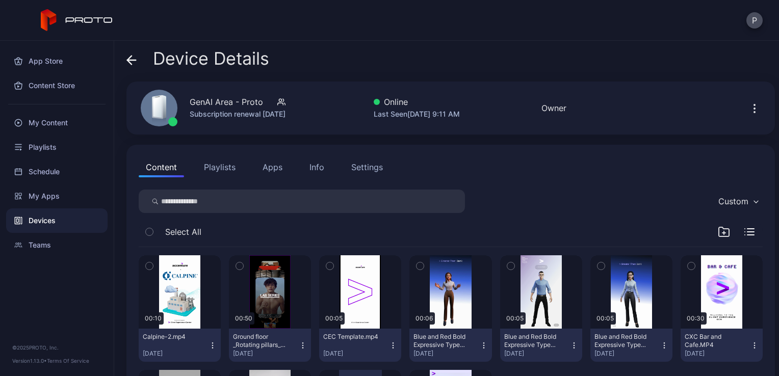
click at [135, 61] on icon at bounding box center [132, 60] width 10 height 10
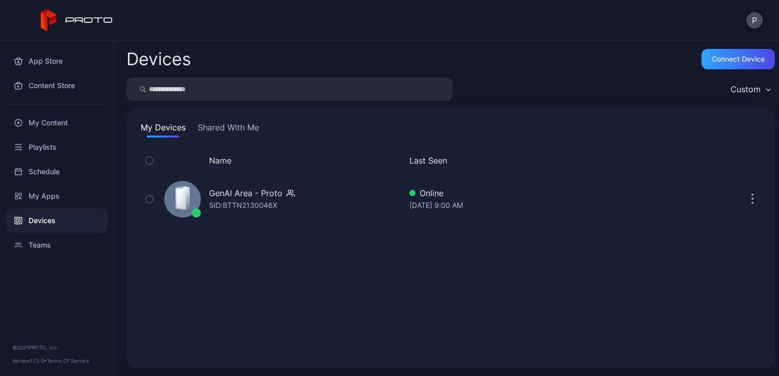
click at [237, 131] on button "Shared With Me" at bounding box center [228, 129] width 65 height 16
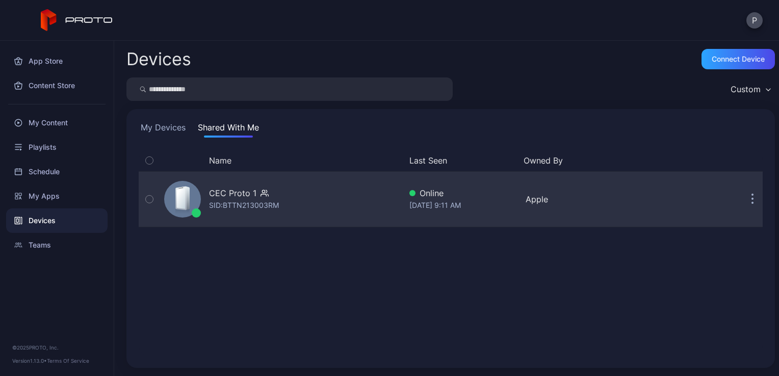
click at [285, 198] on div "CEC Proto 1 SID: BTTN213003RM" at bounding box center [280, 199] width 241 height 51
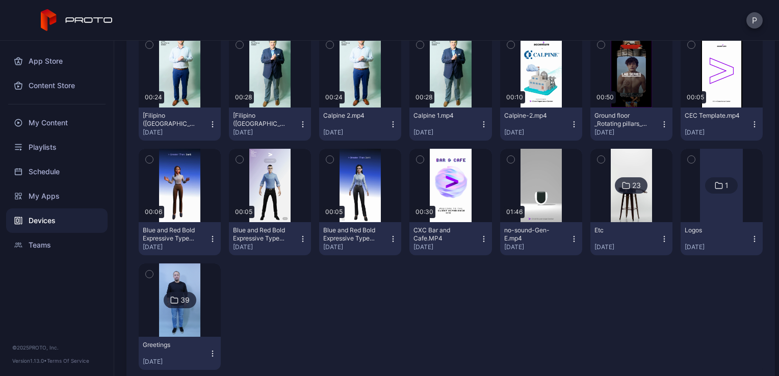
scroll to position [239, 0]
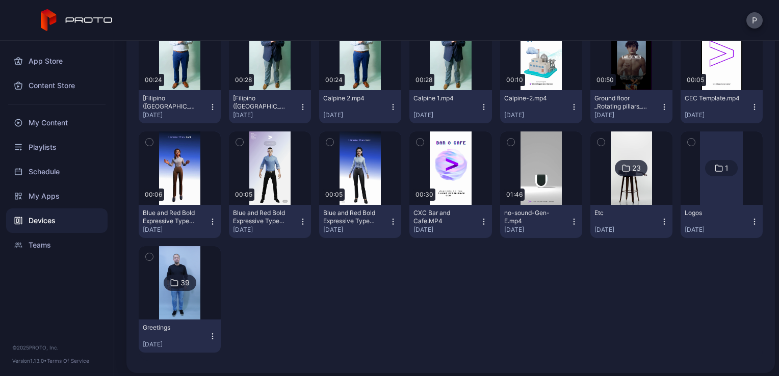
click at [165, 279] on div "39" at bounding box center [180, 283] width 33 height 16
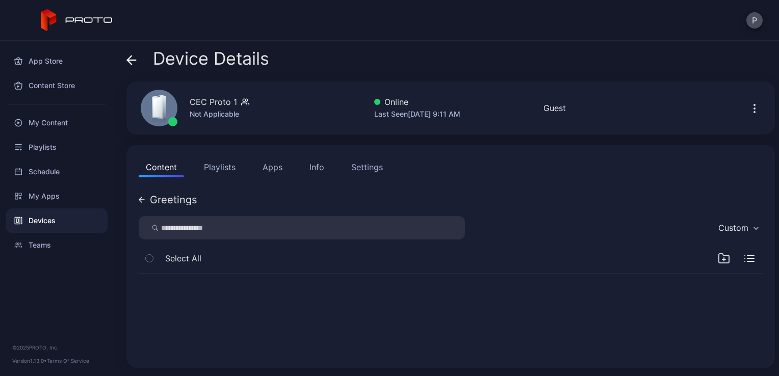
scroll to position [0, 0]
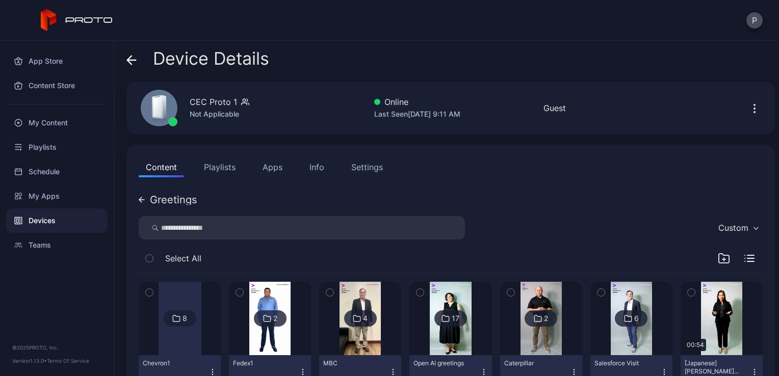
click at [724, 258] on icon "button" at bounding box center [724, 259] width 0 height 3
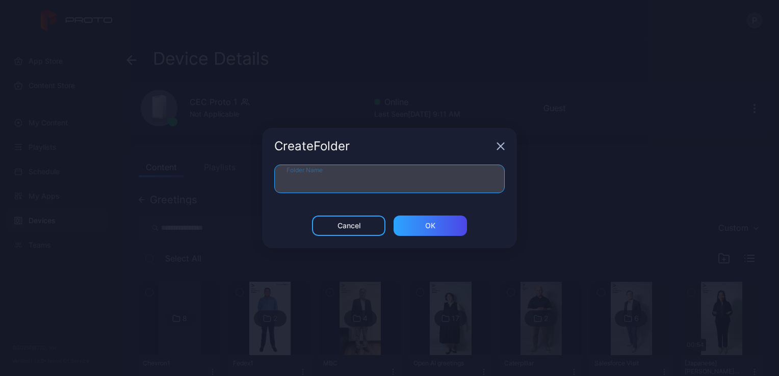
click at [480, 181] on input "Folder Name" at bounding box center [389, 179] width 231 height 29
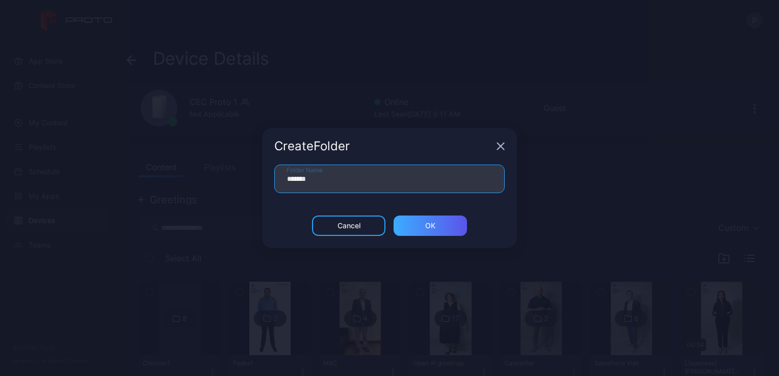
type input "*******"
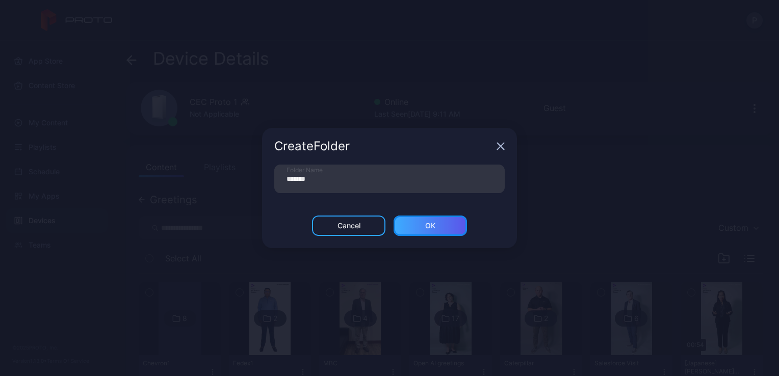
click at [442, 225] on div "ОК" at bounding box center [430, 226] width 73 height 20
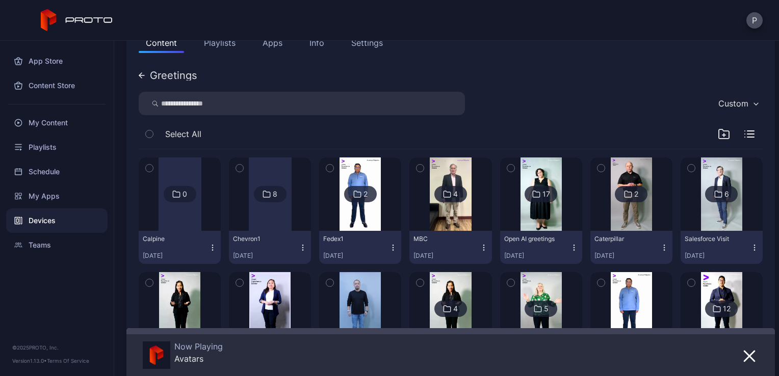
scroll to position [122, 0]
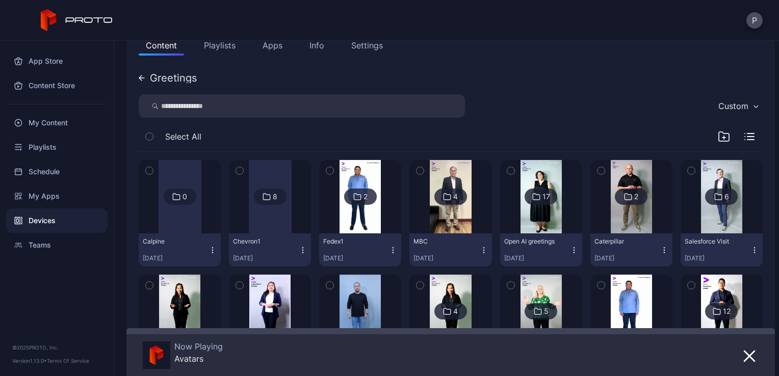
click at [144, 73] on div "Greetings" at bounding box center [168, 78] width 58 height 10
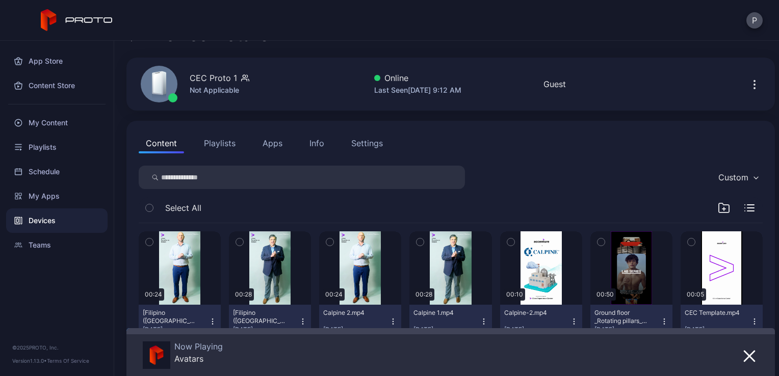
scroll to position [20, 0]
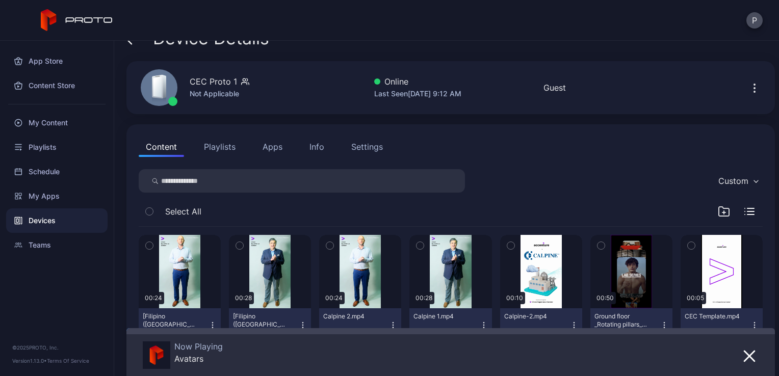
click at [145, 248] on button "button" at bounding box center [149, 245] width 21 height 21
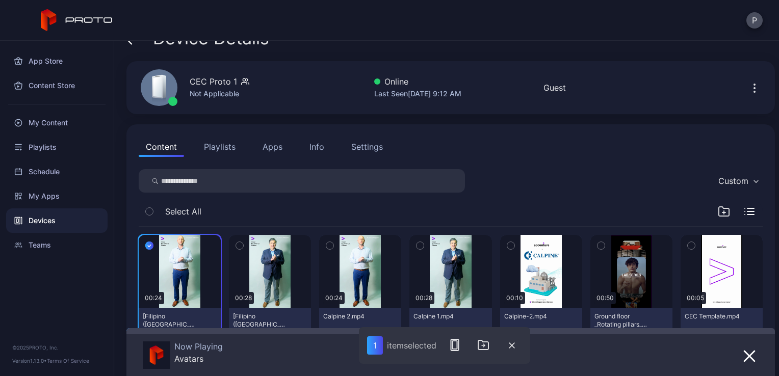
click at [237, 244] on icon "button" at bounding box center [239, 245] width 7 height 11
click at [326, 243] on icon "button" at bounding box center [329, 245] width 7 height 11
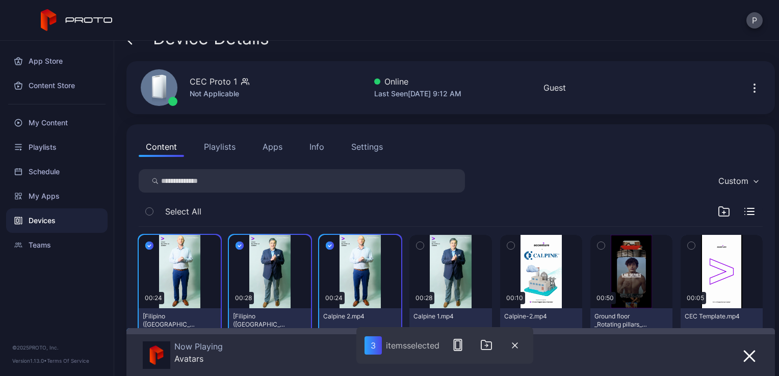
click at [417, 244] on icon "button" at bounding box center [420, 245] width 7 height 11
click at [479, 350] on button "button" at bounding box center [486, 345] width 20 height 20
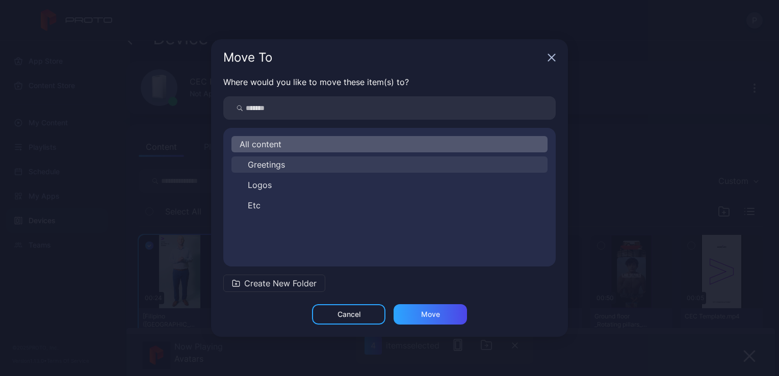
click at [359, 170] on button "Greetings" at bounding box center [390, 165] width 316 height 16
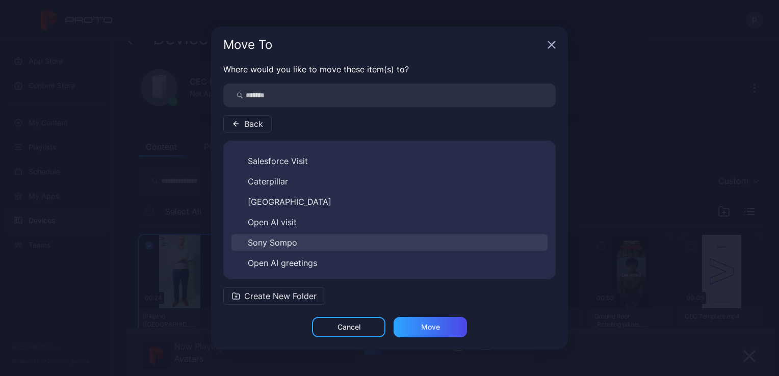
scroll to position [384, 0]
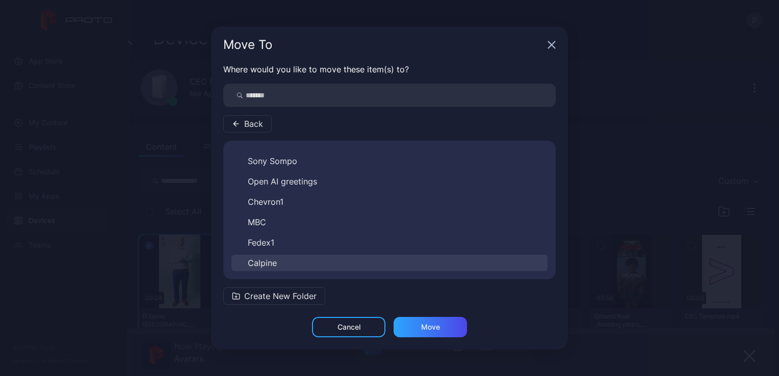
click at [336, 263] on button "Calpine" at bounding box center [390, 263] width 316 height 16
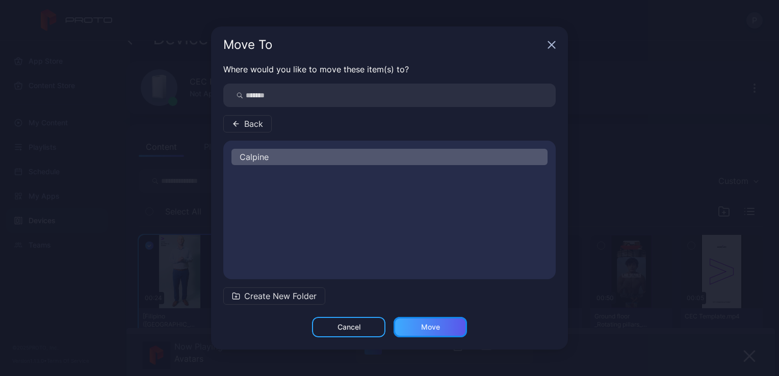
click at [432, 326] on div "Move" at bounding box center [430, 327] width 19 height 8
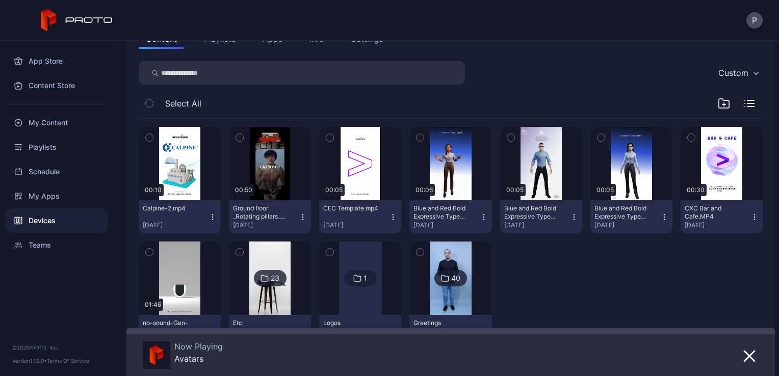
scroll to position [176, 0]
